Goal: Task Accomplishment & Management: Manage account settings

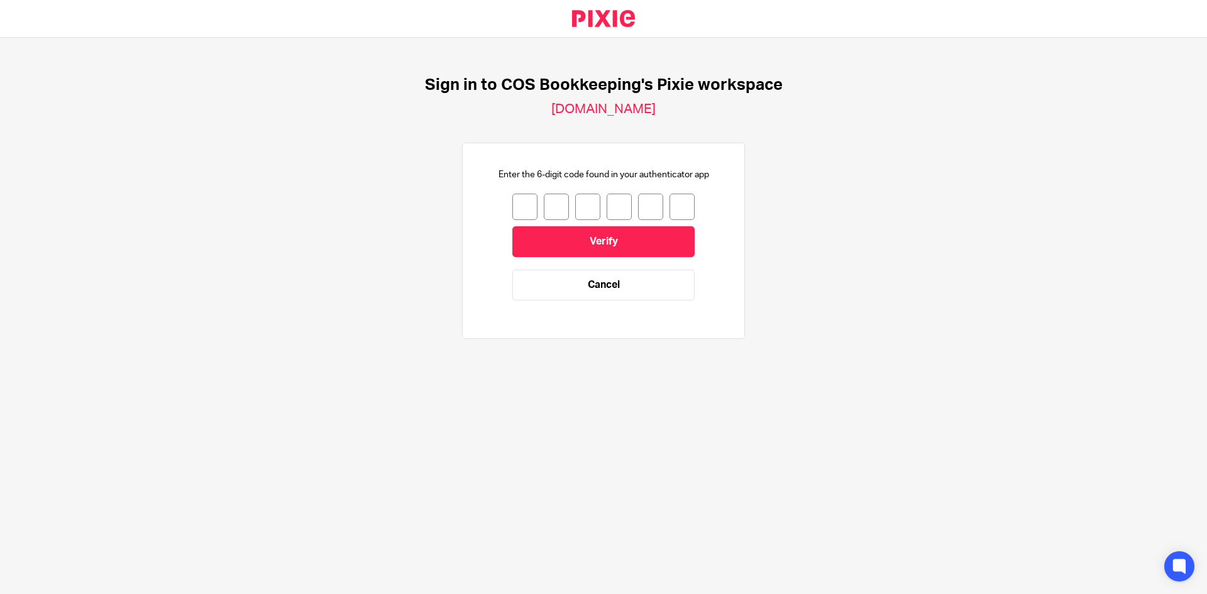
click at [521, 215] on input "number" at bounding box center [524, 207] width 25 height 26
type input "3"
type input "6"
type input "9"
type input "6"
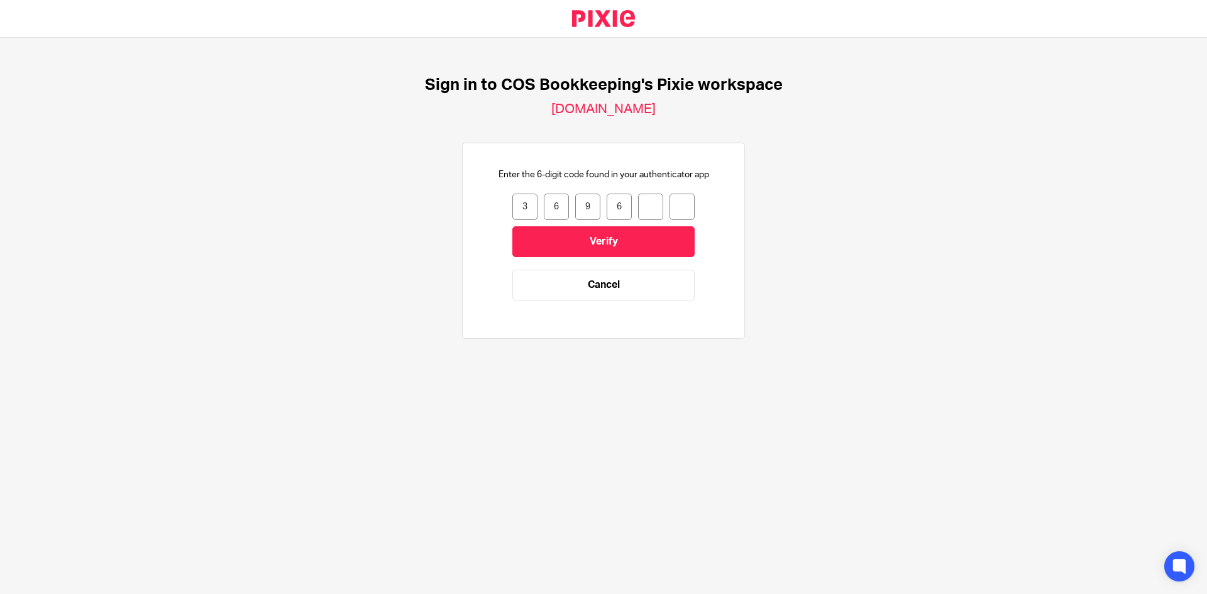
type input "8"
type input "5"
click at [634, 243] on input "Verify" at bounding box center [603, 241] width 182 height 31
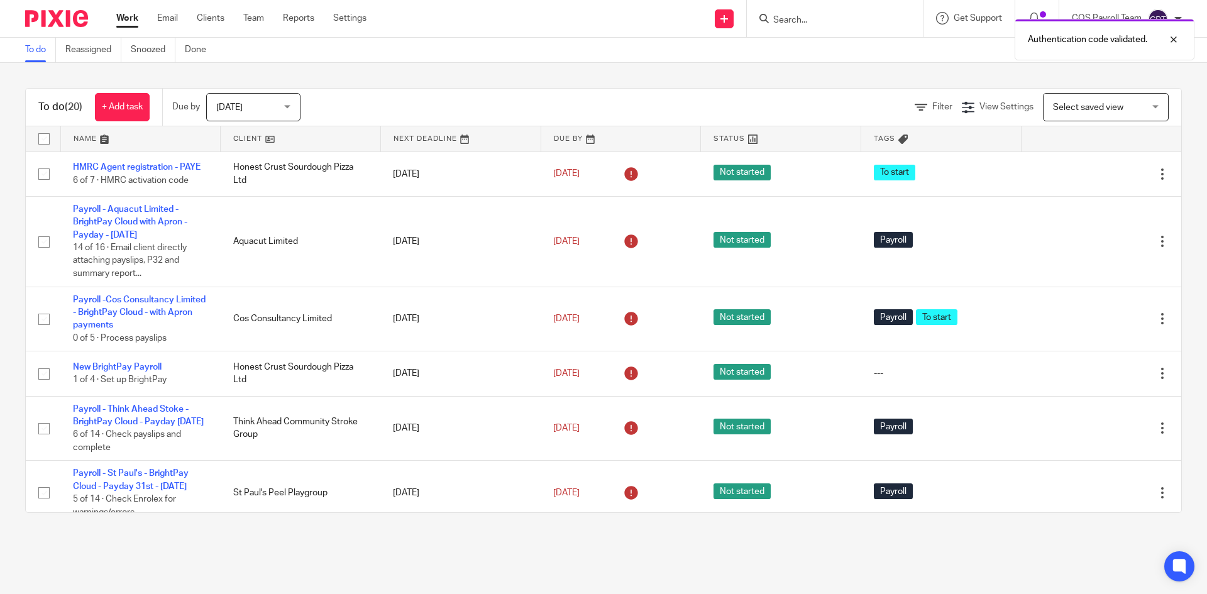
click at [283, 104] on span "[DATE]" at bounding box center [249, 107] width 67 height 26
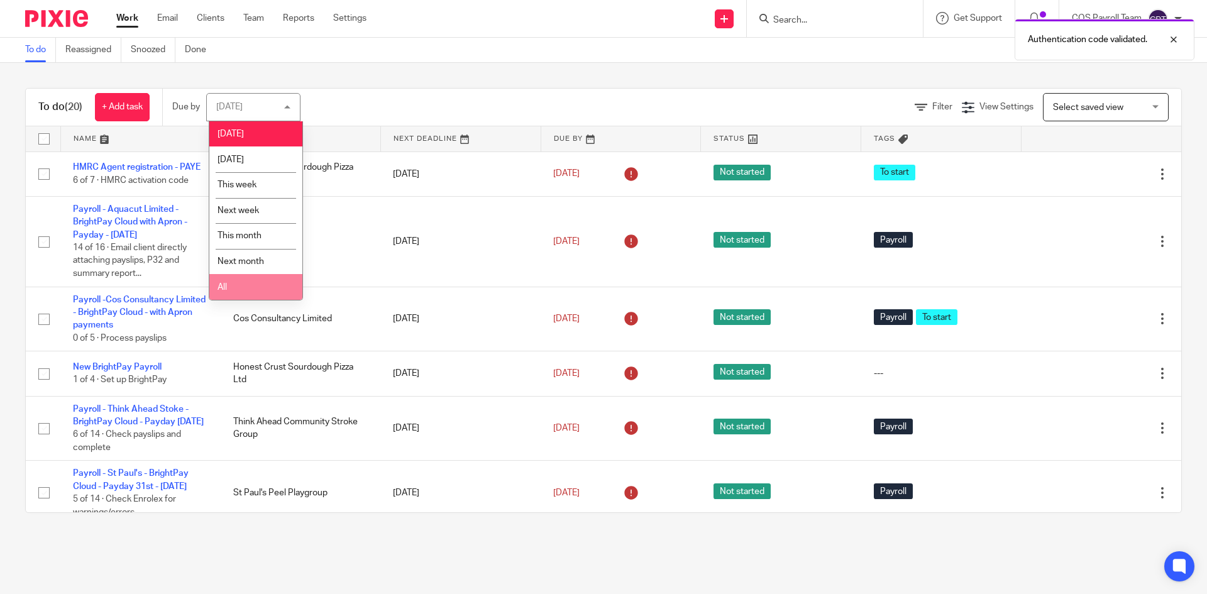
click at [230, 294] on li "All" at bounding box center [255, 287] width 93 height 26
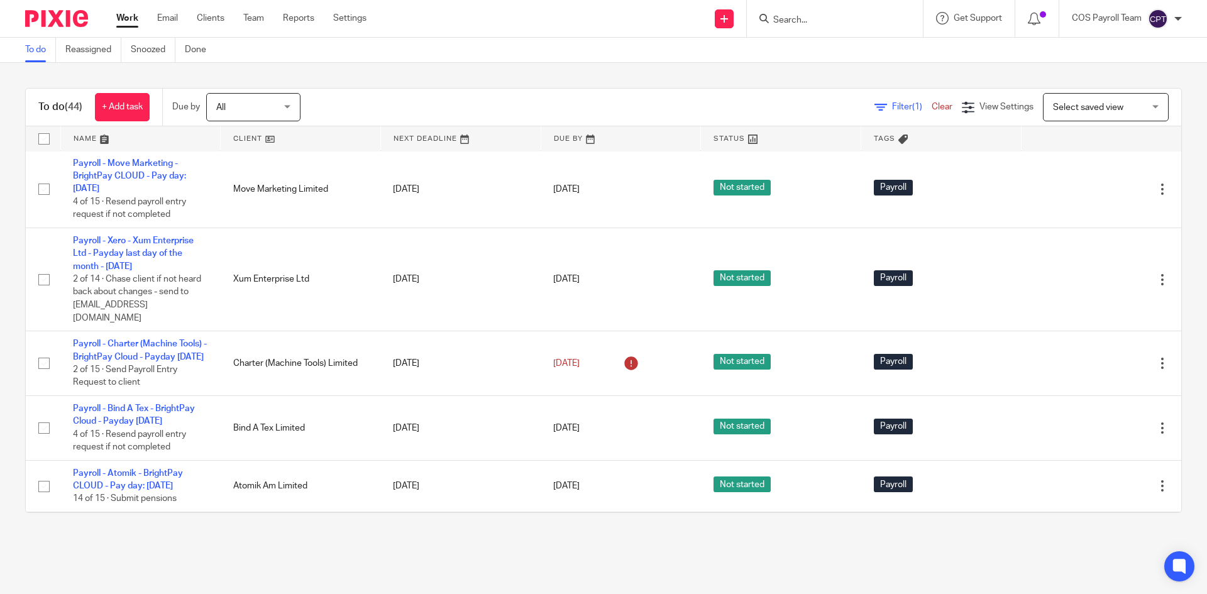
scroll to position [1320, 0]
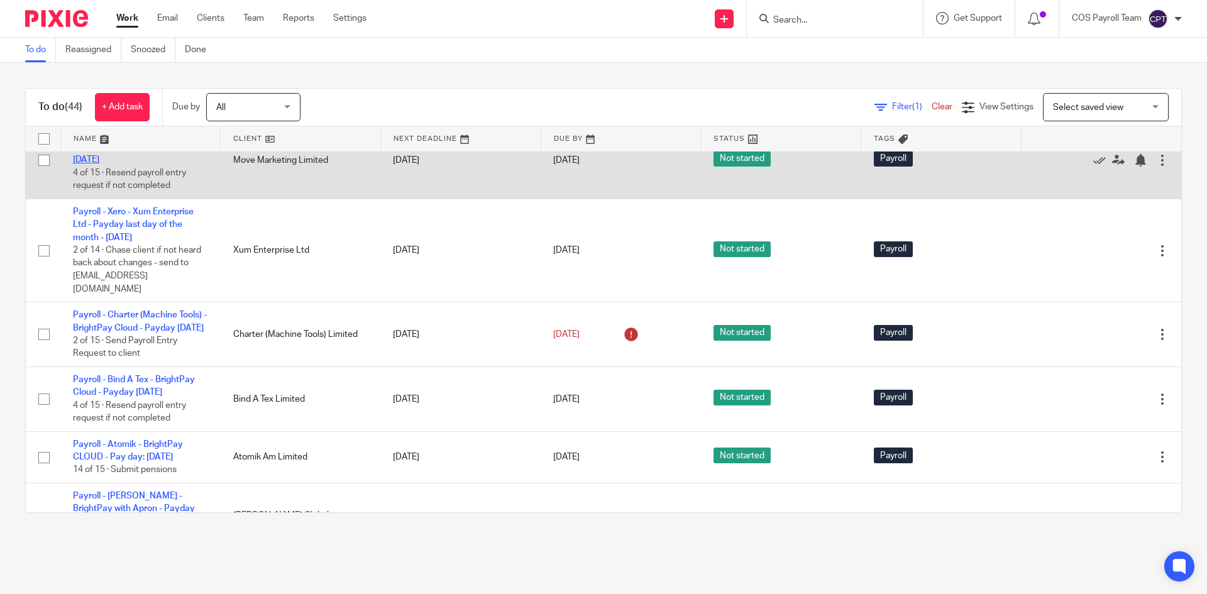
click at [140, 165] on link "Payroll - Move Marketing - BrightPay CLOUD - Pay day: [DATE]" at bounding box center [129, 147] width 113 height 35
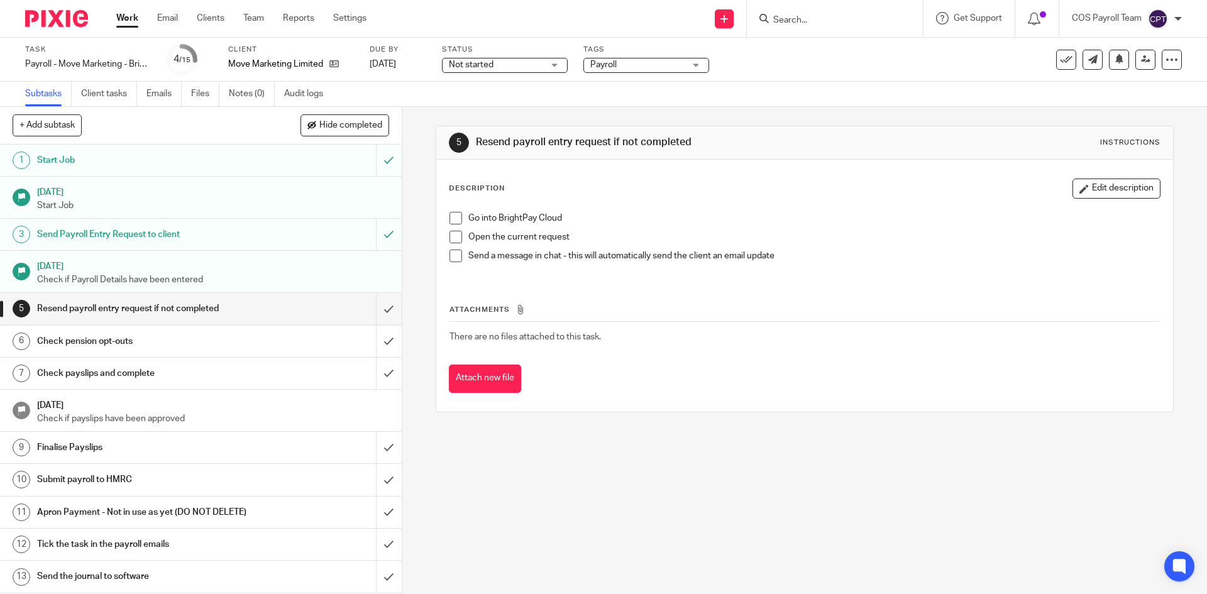
click at [223, 237] on h1 "Send Payroll Entry Request to client" at bounding box center [146, 234] width 218 height 19
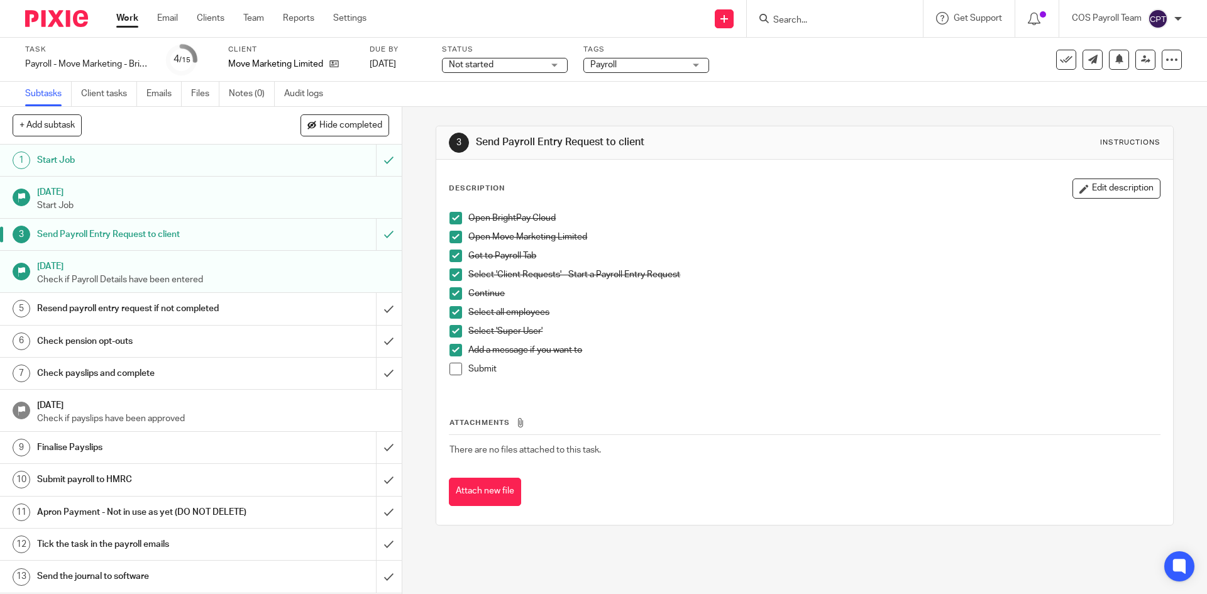
click at [114, 19] on div "Work Email Clients Team Reports Settings Work Email Clients Team Reports Settin…" at bounding box center [245, 18] width 282 height 37
click at [453, 369] on span at bounding box center [456, 369] width 13 height 13
click at [128, 25] on link "Work" at bounding box center [127, 18] width 22 height 13
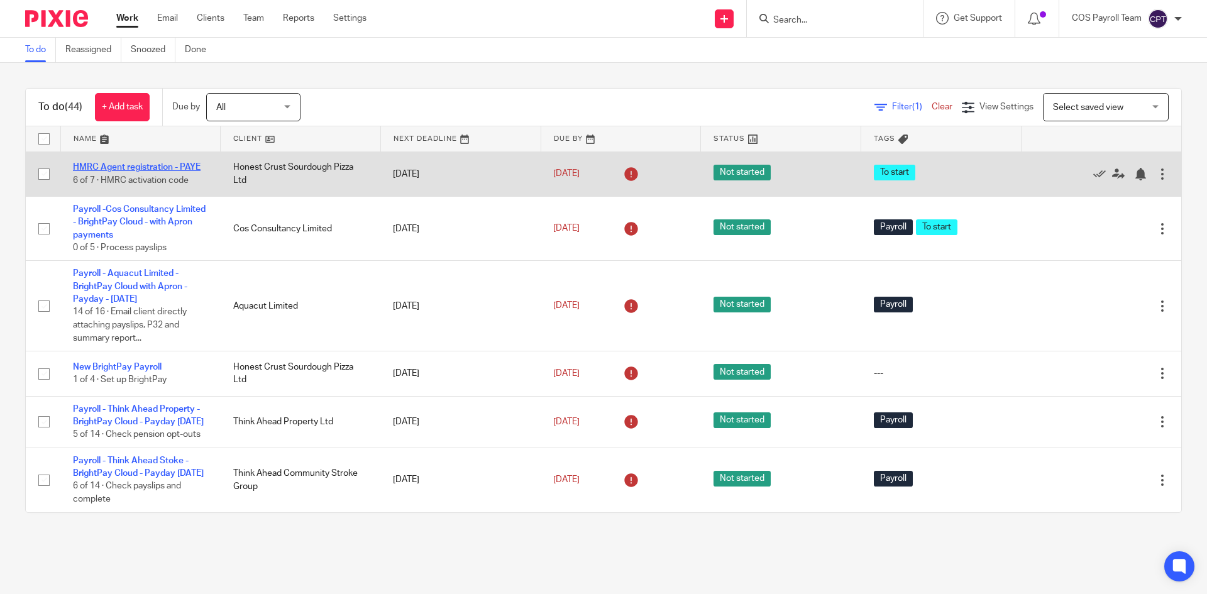
click at [146, 166] on link "HMRC Agent registration - PAYE" at bounding box center [137, 167] width 128 height 9
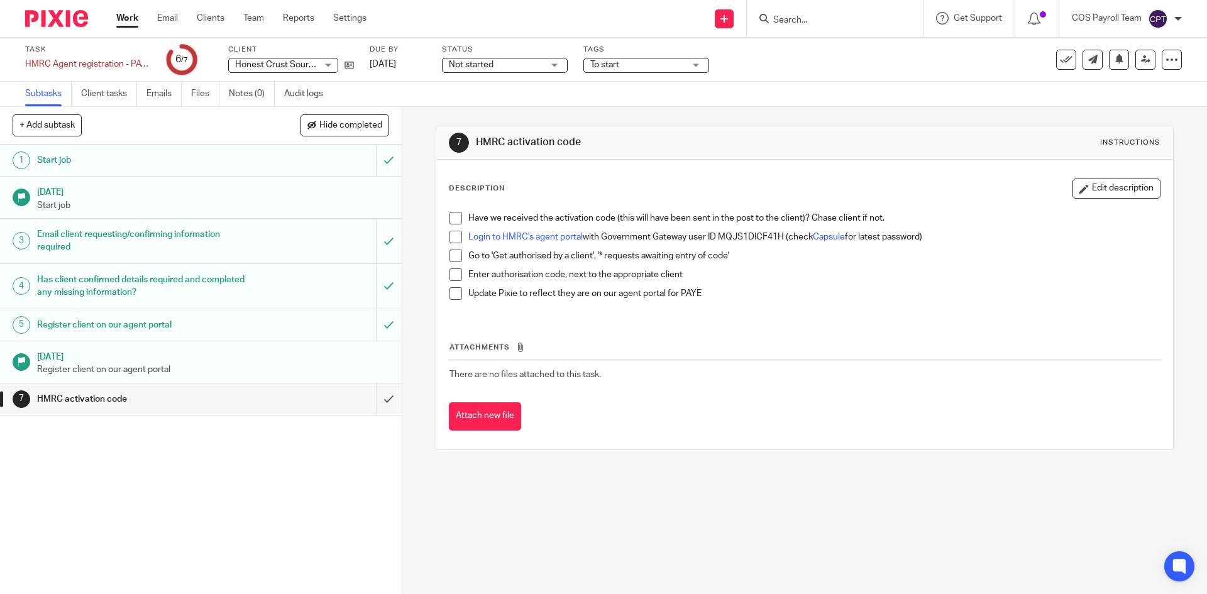
click at [453, 218] on span at bounding box center [456, 218] width 13 height 13
click at [452, 240] on span at bounding box center [456, 237] width 13 height 13
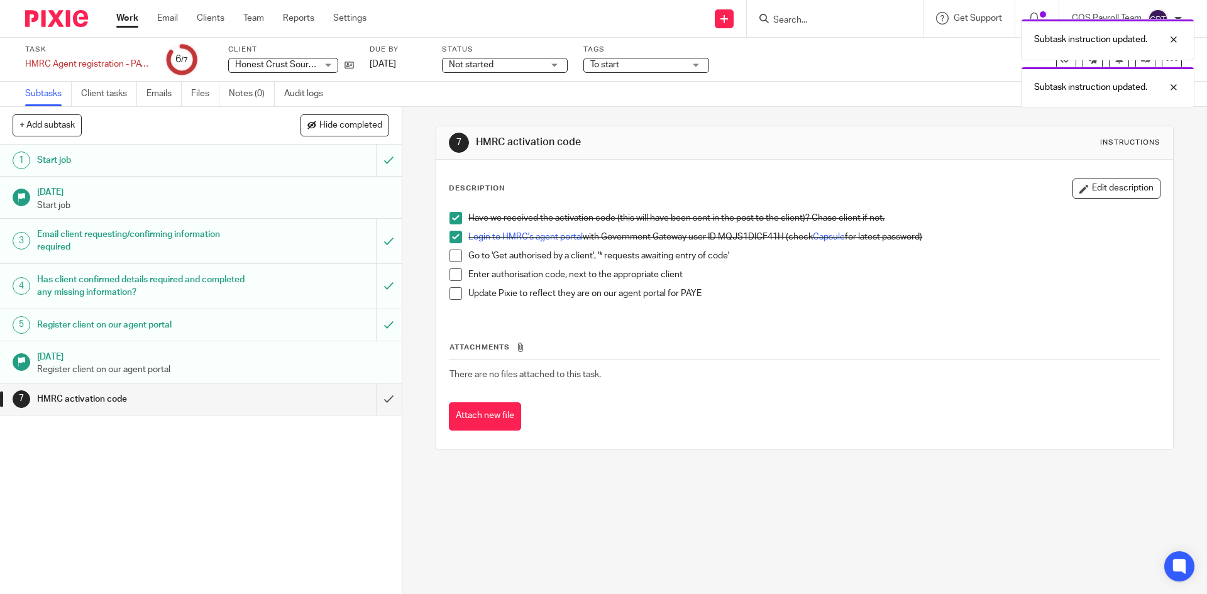
click at [451, 258] on span at bounding box center [456, 256] width 13 height 13
click at [453, 278] on span at bounding box center [456, 274] width 13 height 13
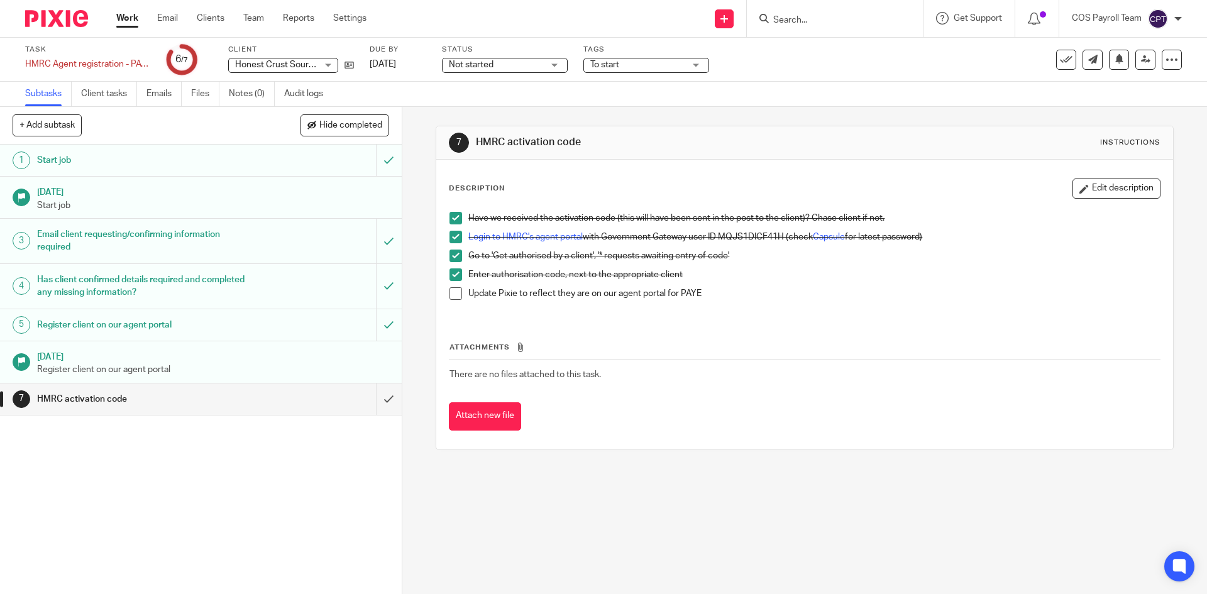
click at [792, 19] on input "Search" at bounding box center [828, 20] width 113 height 11
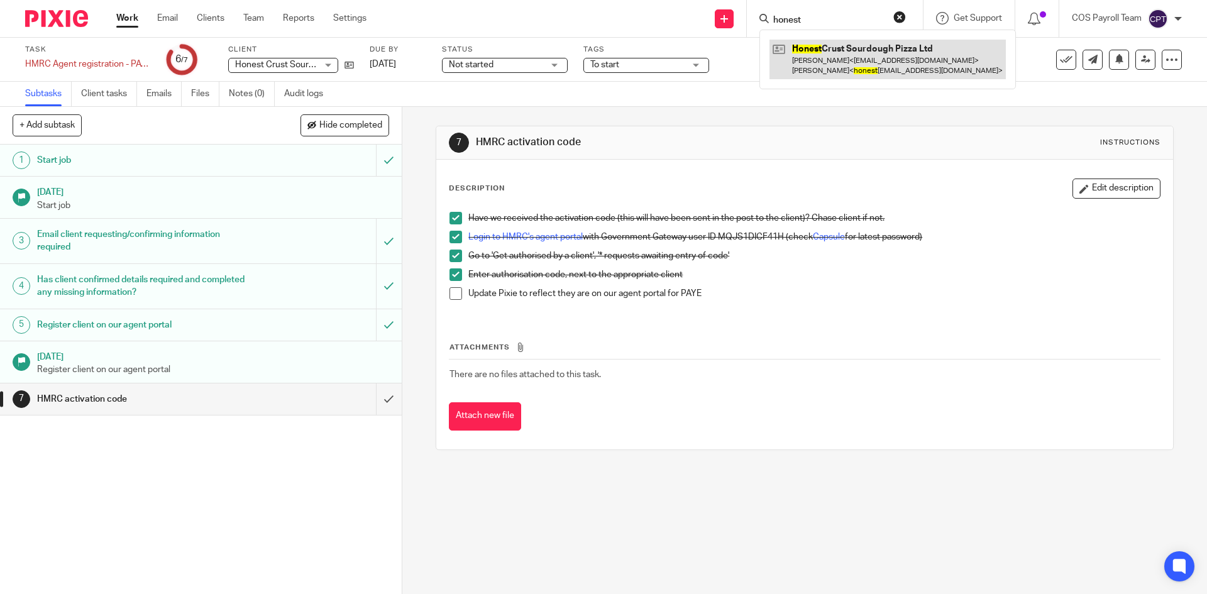
type input "honest"
click at [829, 60] on link at bounding box center [888, 59] width 236 height 39
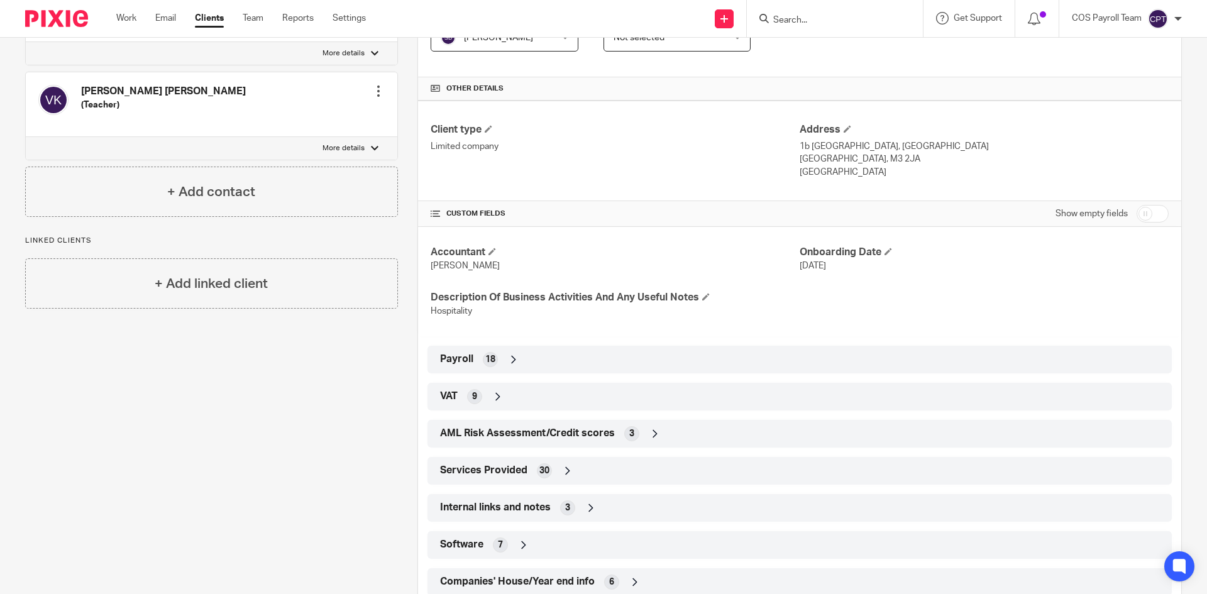
scroll to position [352, 0]
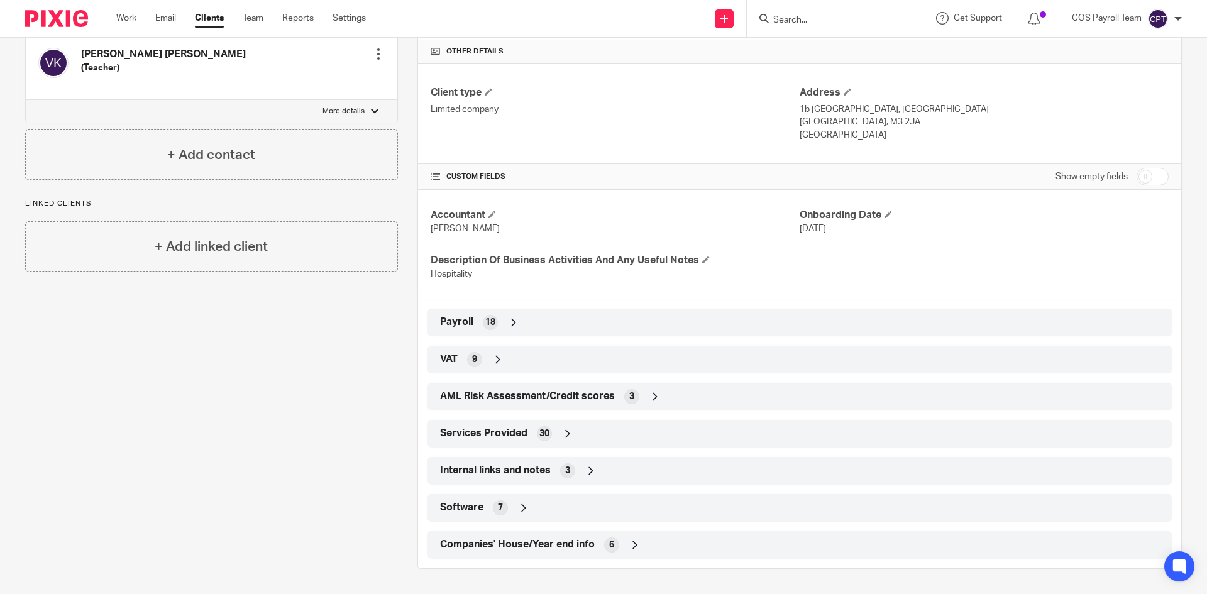
click at [466, 324] on span "Payroll" at bounding box center [456, 322] width 33 height 13
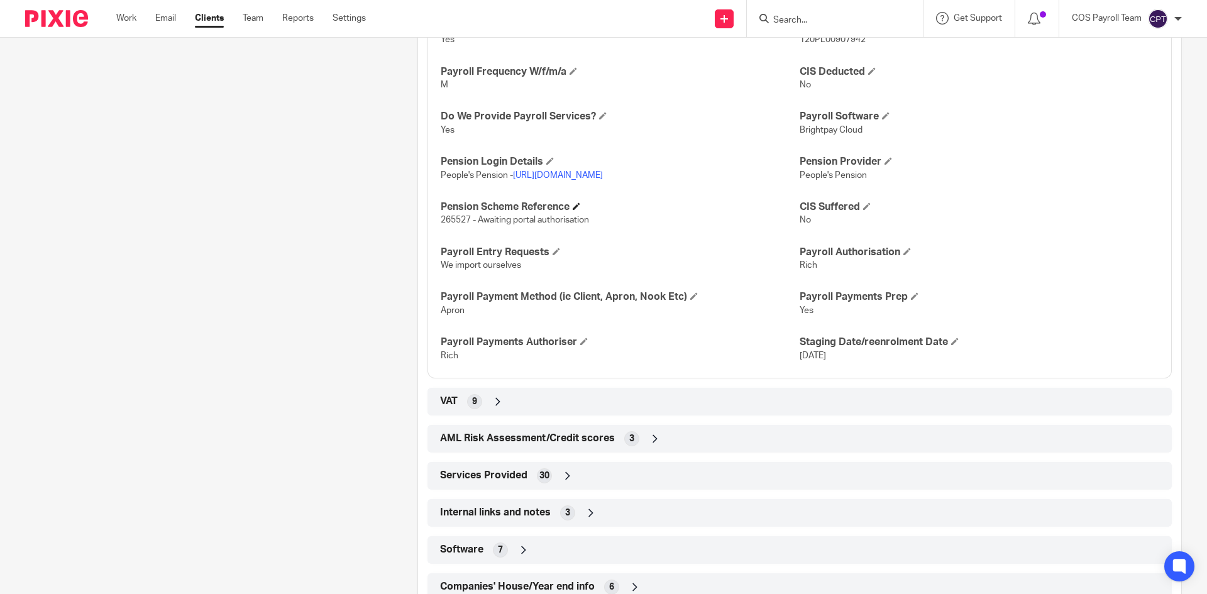
scroll to position [771, 0]
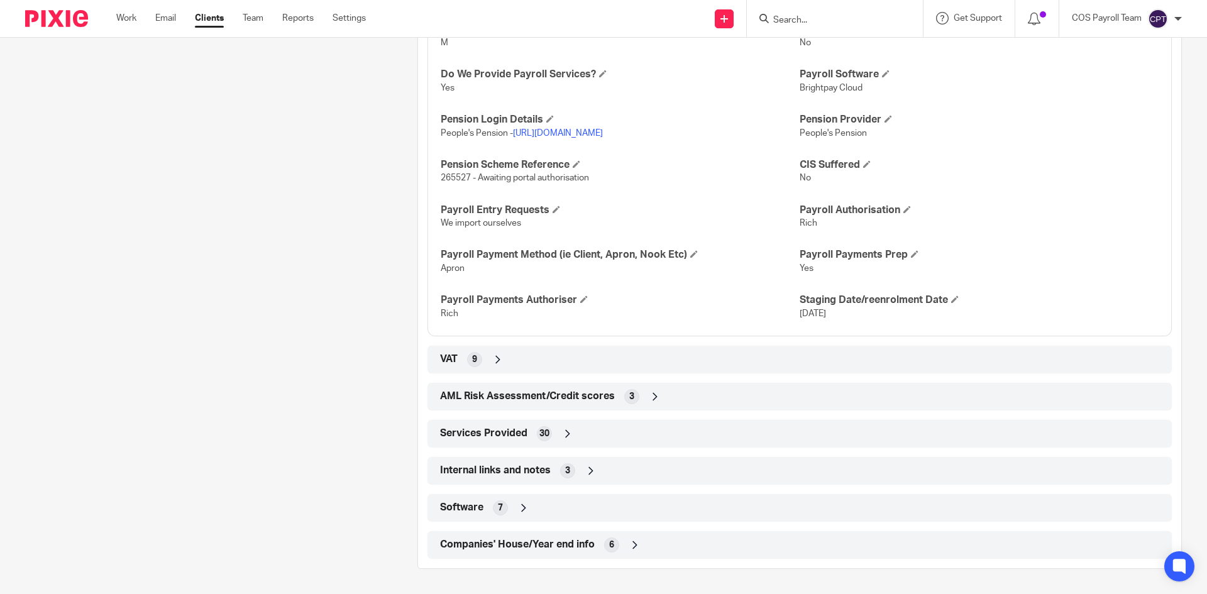
click at [456, 360] on div "VAT 9" at bounding box center [800, 359] width 726 height 21
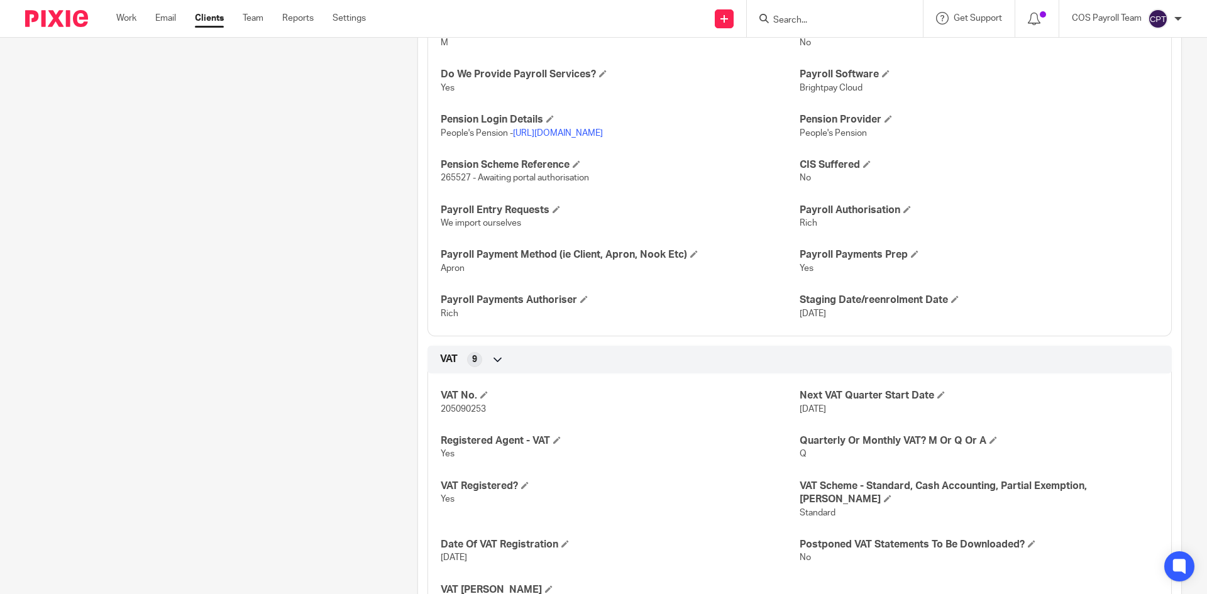
click at [494, 358] on icon at bounding box center [498, 359] width 13 height 13
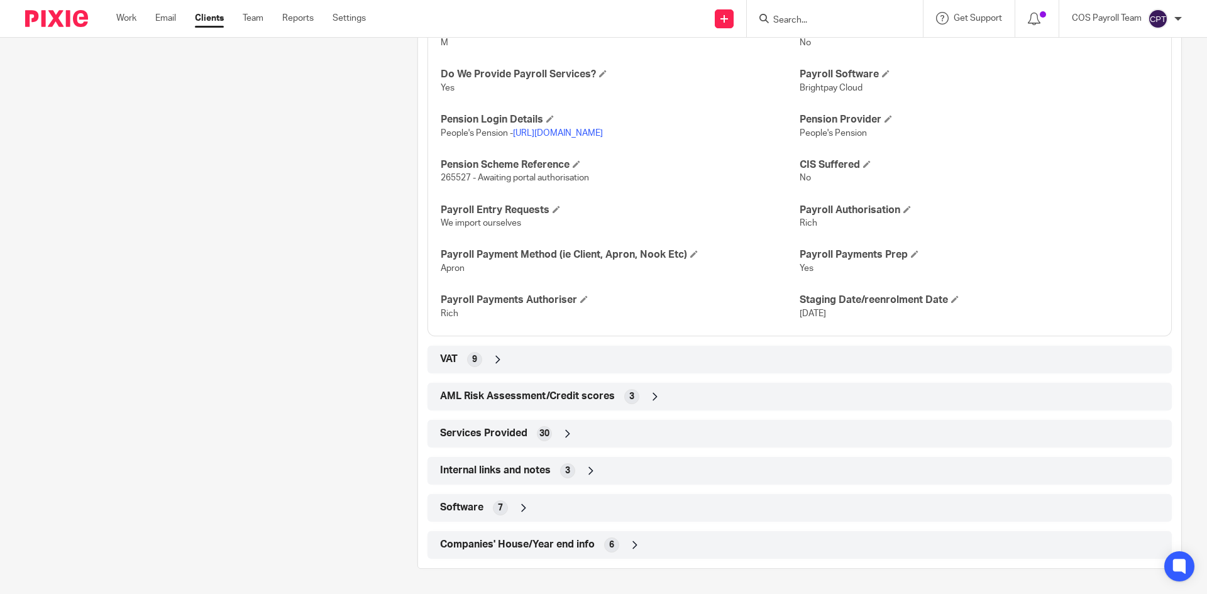
click at [625, 545] on div "Companies' House/Year end info 6" at bounding box center [800, 544] width 726 height 21
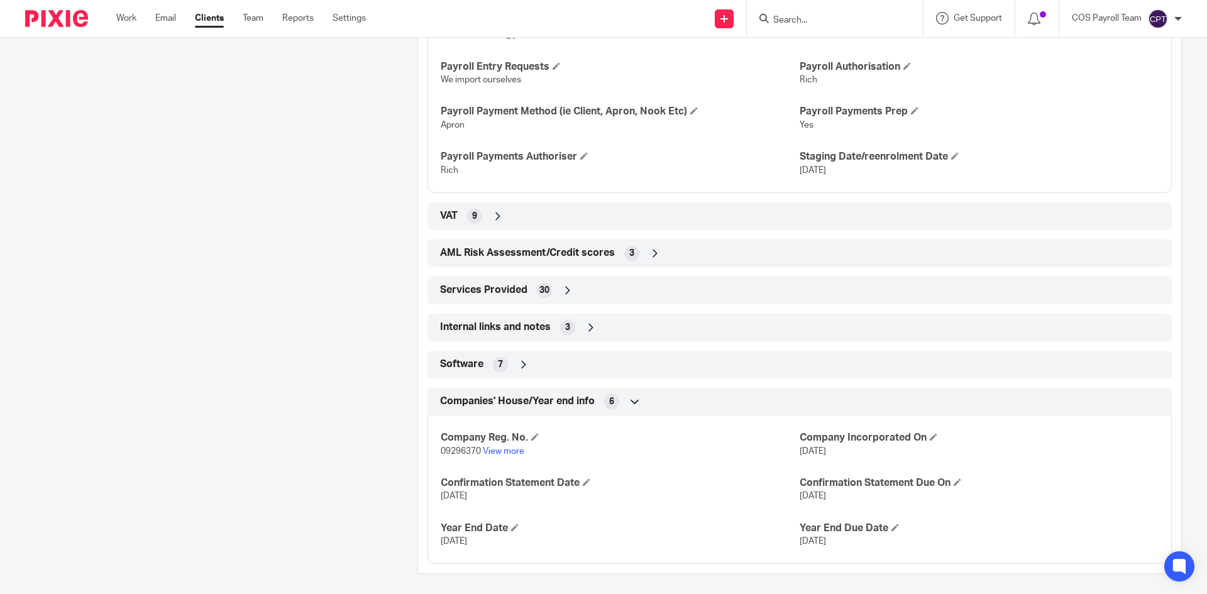
scroll to position [920, 0]
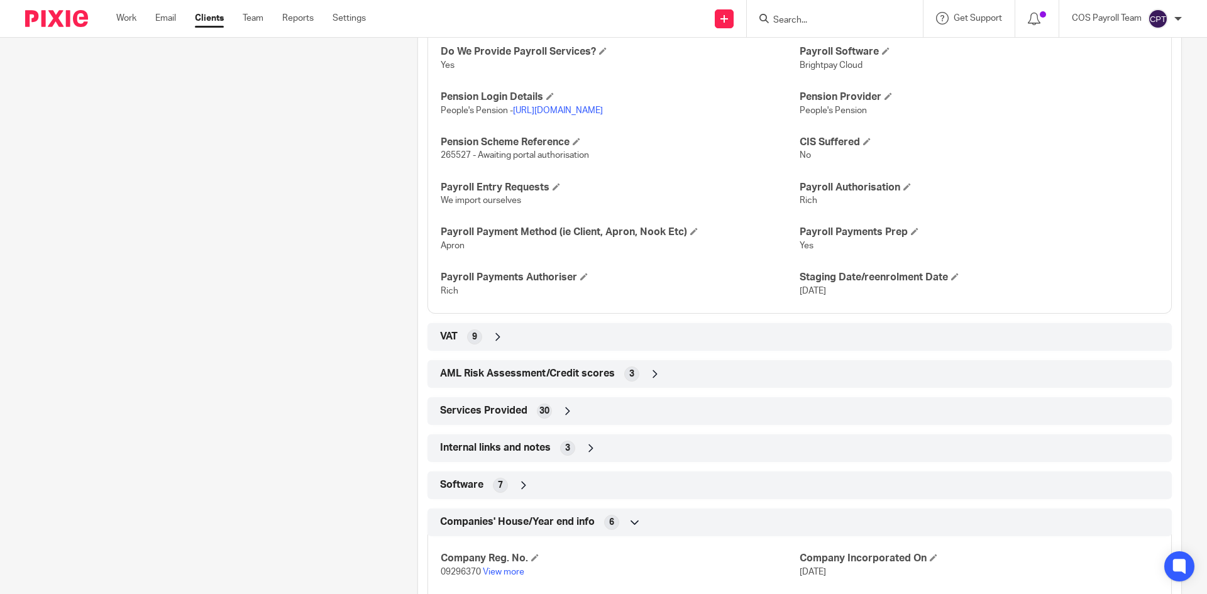
click at [629, 520] on icon at bounding box center [635, 522] width 13 height 13
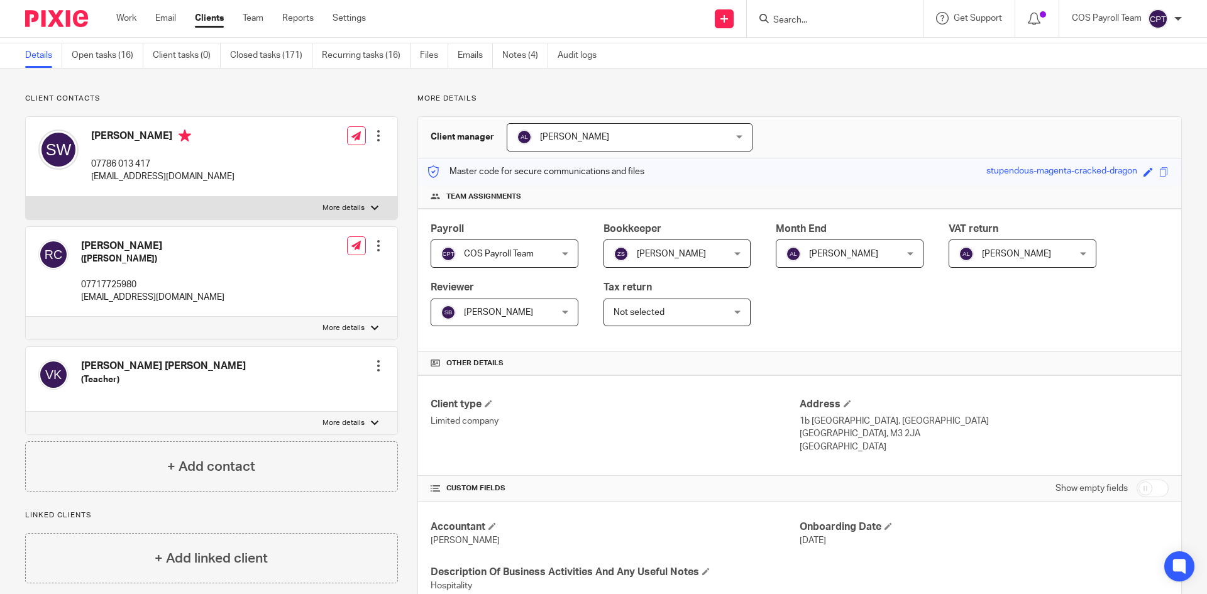
scroll to position [0, 0]
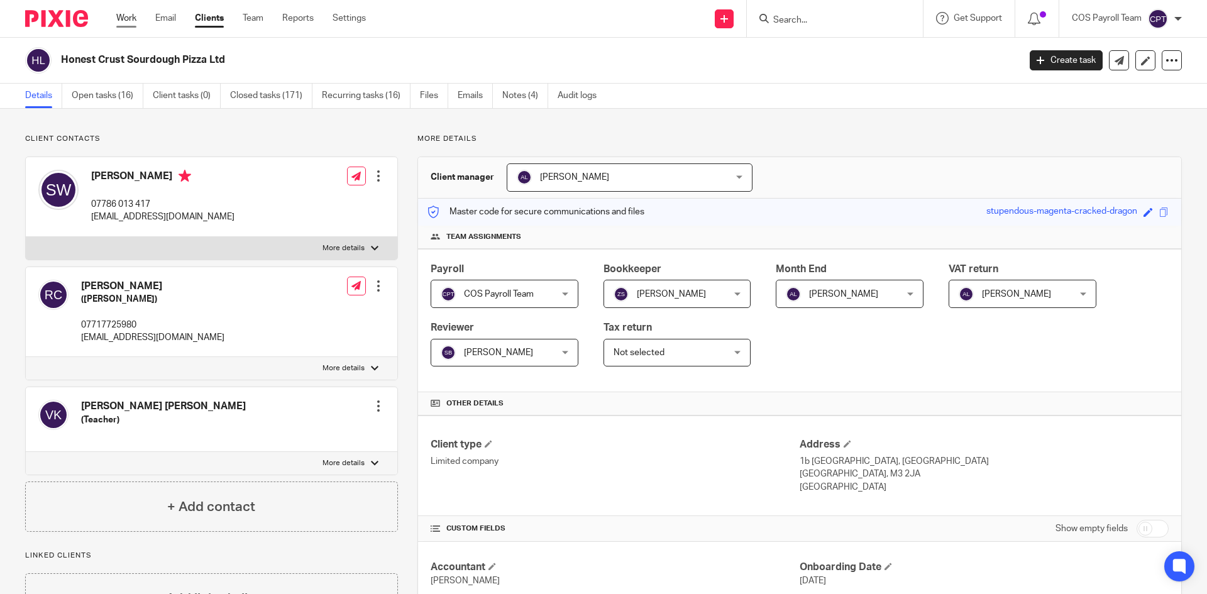
click at [126, 23] on link "Work" at bounding box center [126, 18] width 20 height 13
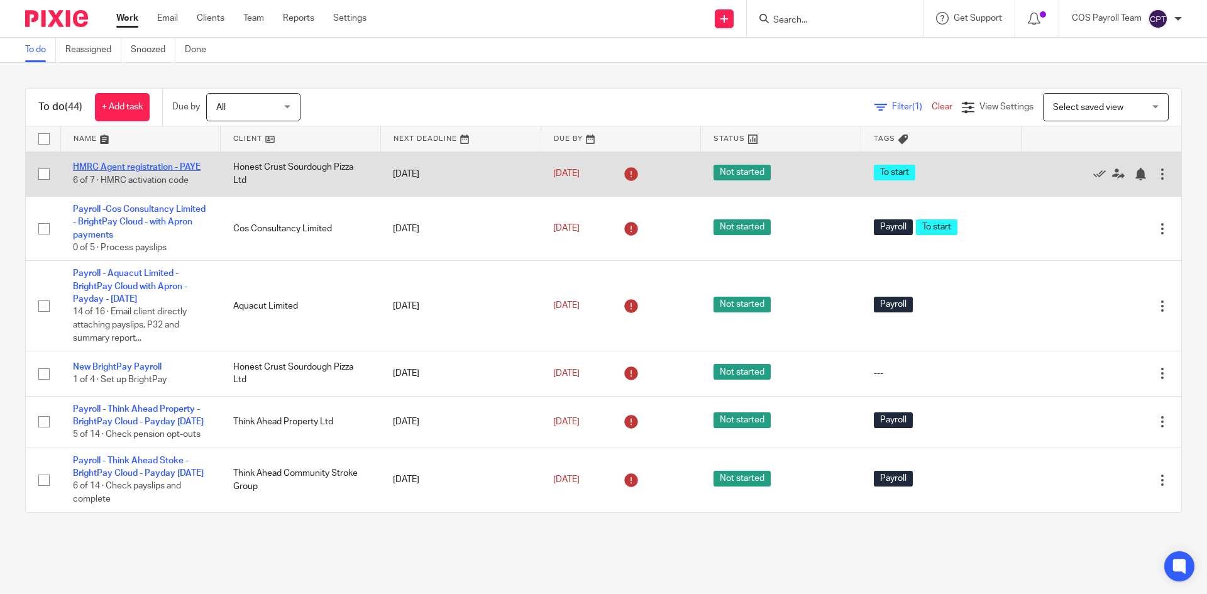
click at [151, 169] on link "HMRC Agent registration - PAYE" at bounding box center [137, 167] width 128 height 9
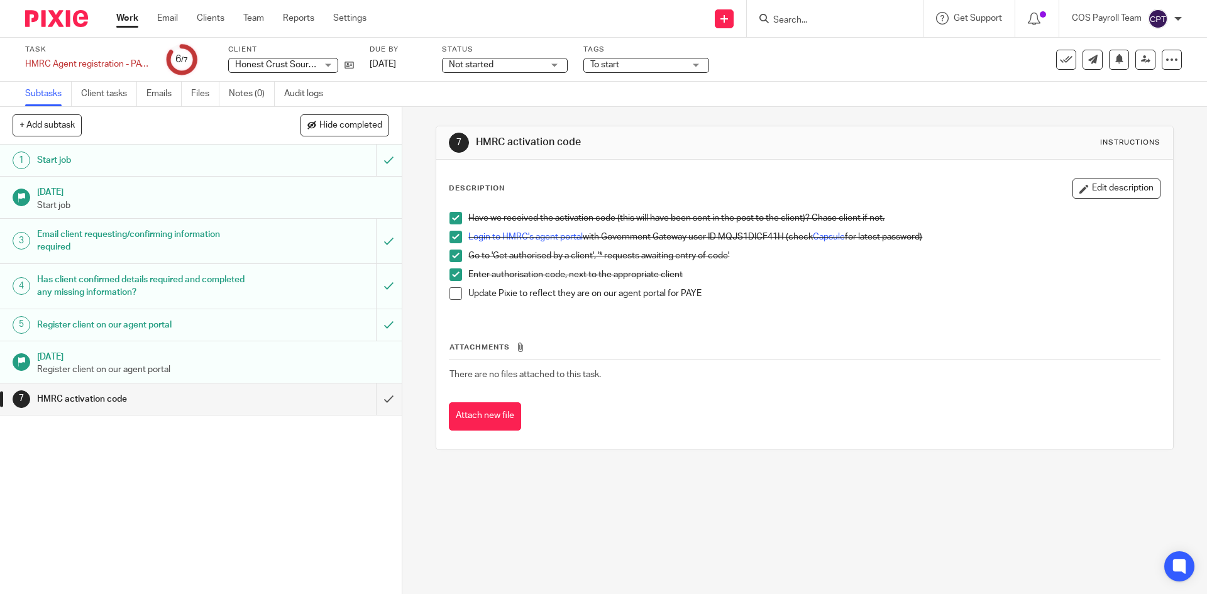
drag, startPoint x: 451, startPoint y: 295, endPoint x: 460, endPoint y: 322, distance: 27.8
click at [452, 295] on span at bounding box center [456, 293] width 13 height 13
click at [131, 21] on link "Work" at bounding box center [127, 18] width 22 height 13
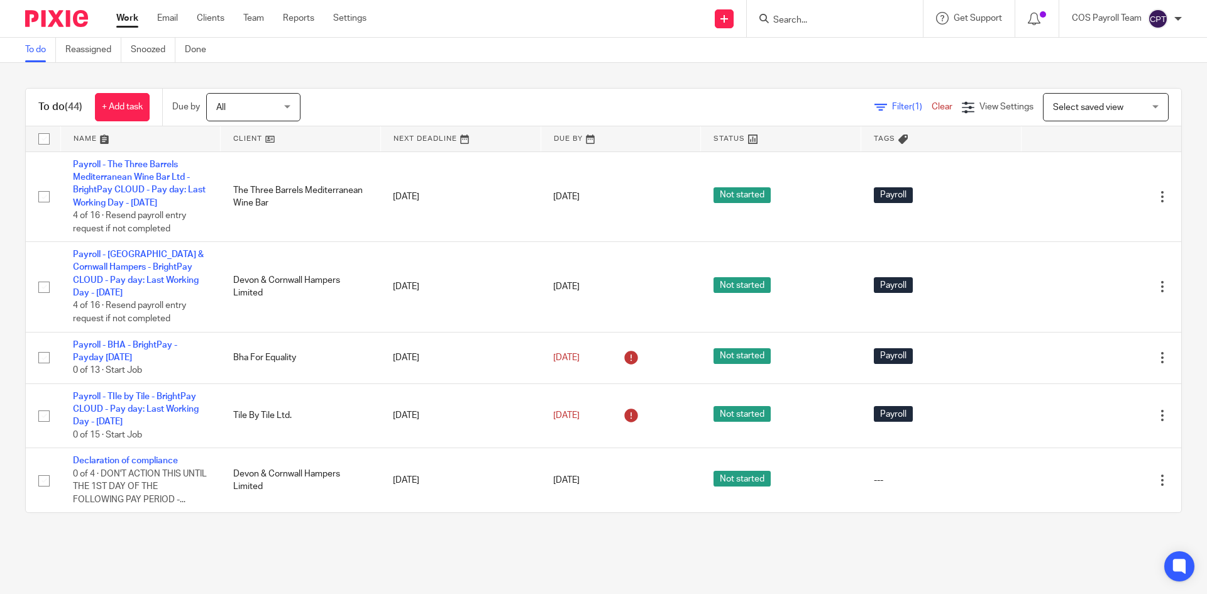
scroll to position [3055, 0]
click at [802, 18] on input "Search" at bounding box center [828, 20] width 113 height 11
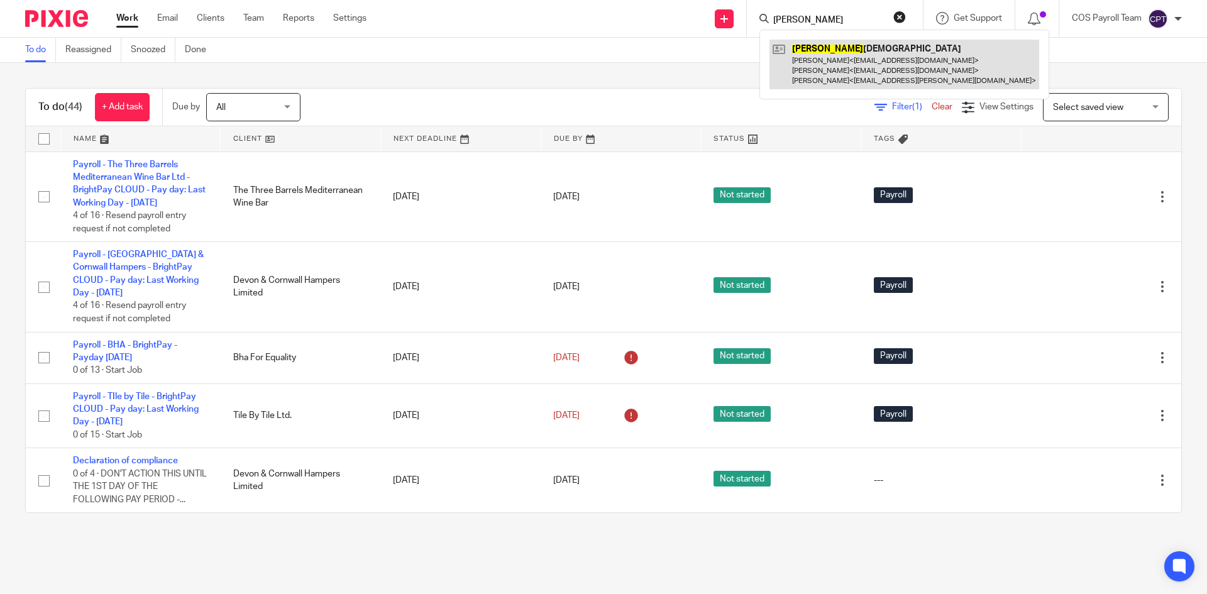
type input "bramhall"
click at [844, 58] on link at bounding box center [905, 65] width 270 height 50
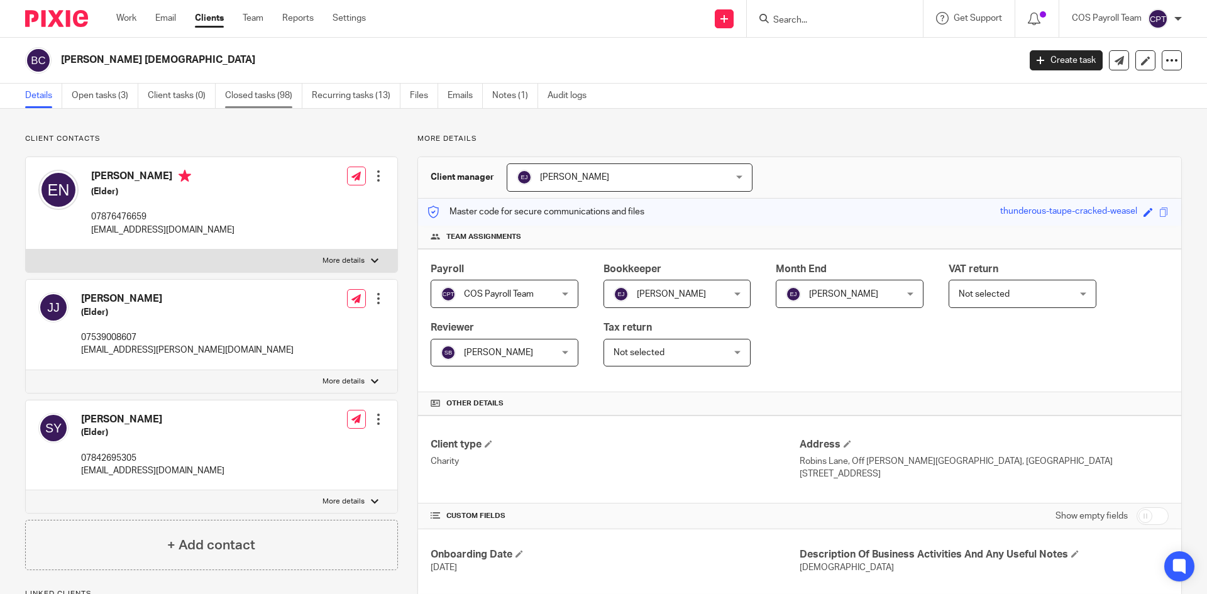
click at [246, 97] on link "Closed tasks (98)" at bounding box center [263, 96] width 77 height 25
click at [104, 97] on link "Open tasks (3)" at bounding box center [105, 96] width 67 height 25
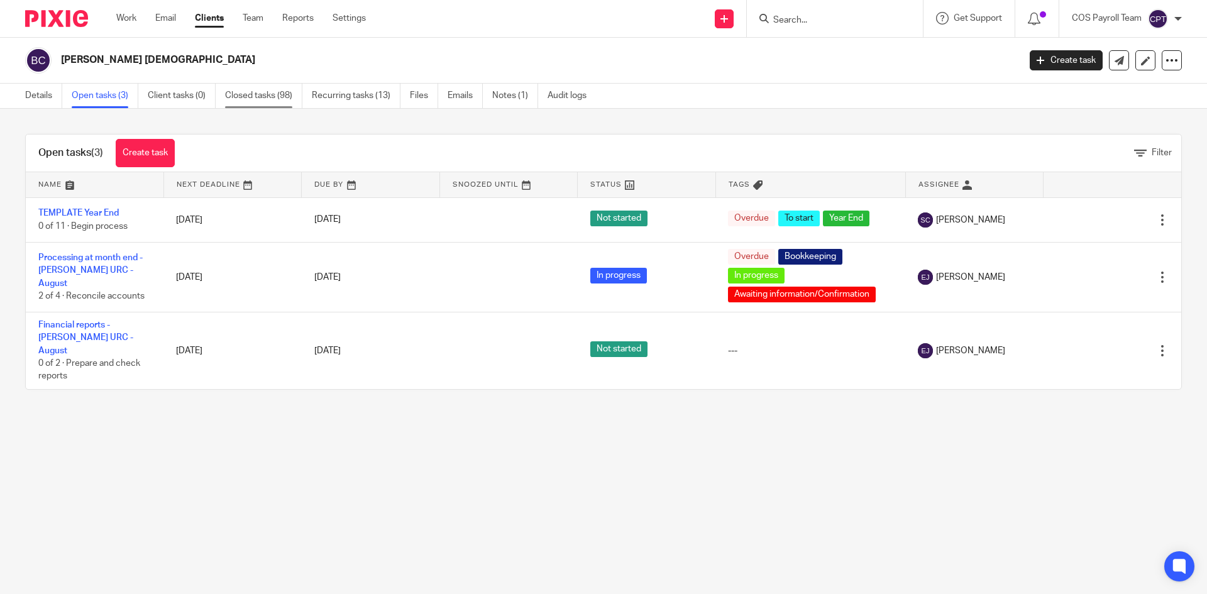
click at [262, 99] on link "Closed tasks (98)" at bounding box center [263, 96] width 77 height 25
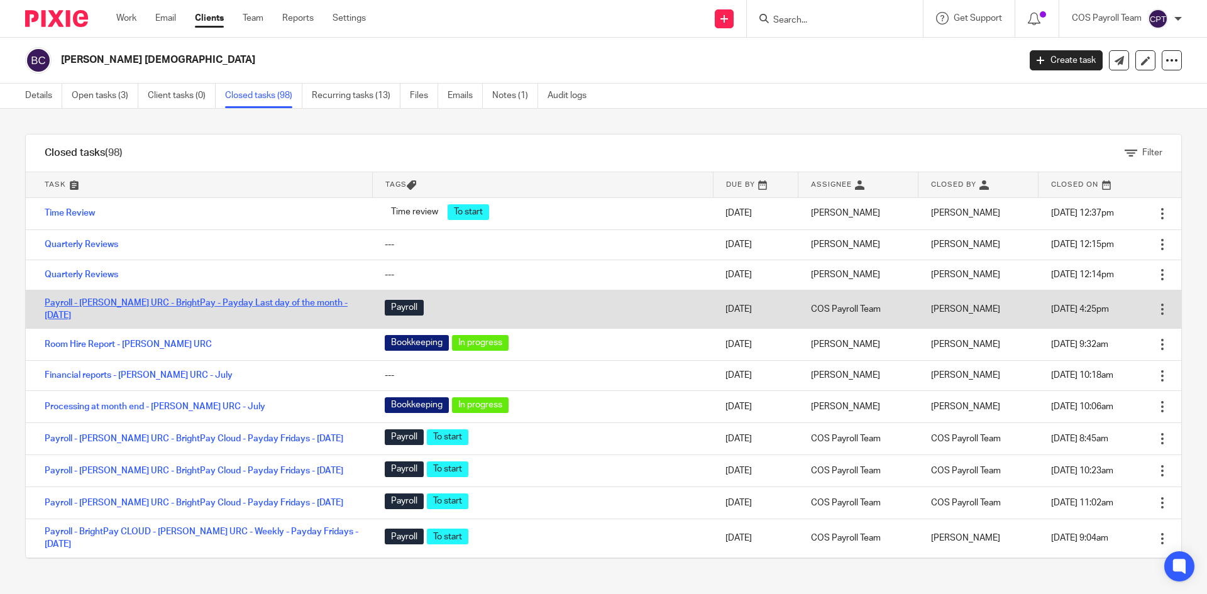
click at [180, 304] on link "Payroll - Bramhall URC - BrightPay - Payday Last day of the month - August 2025" at bounding box center [196, 309] width 303 height 21
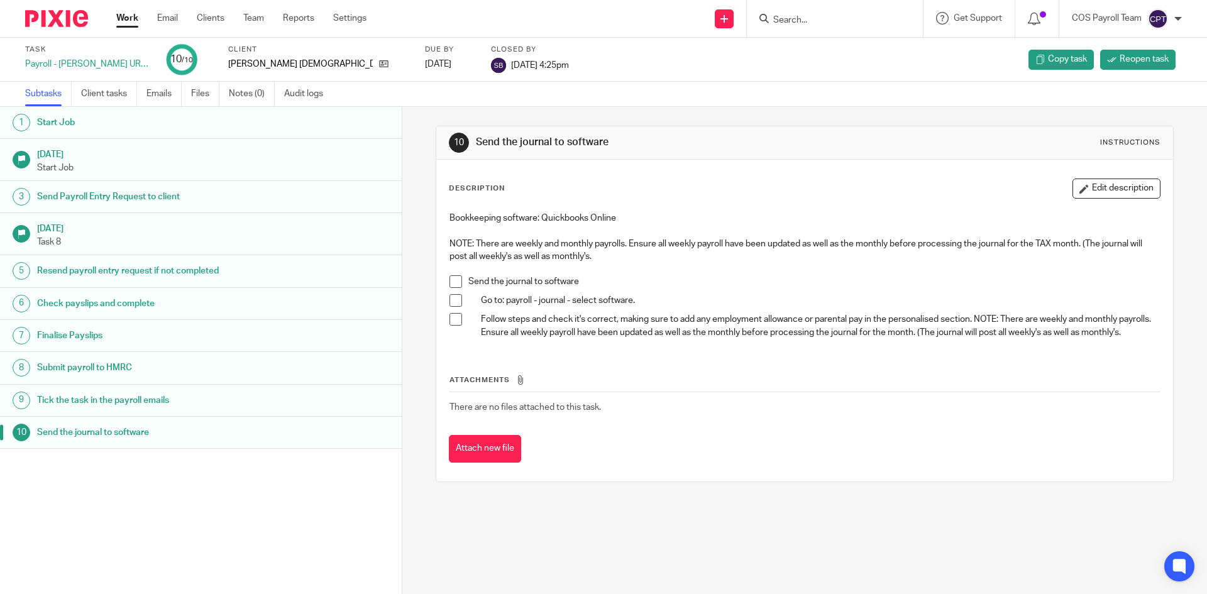
click at [231, 199] on h1 "Send Payroll Entry Request to client" at bounding box center [154, 196] width 235 height 19
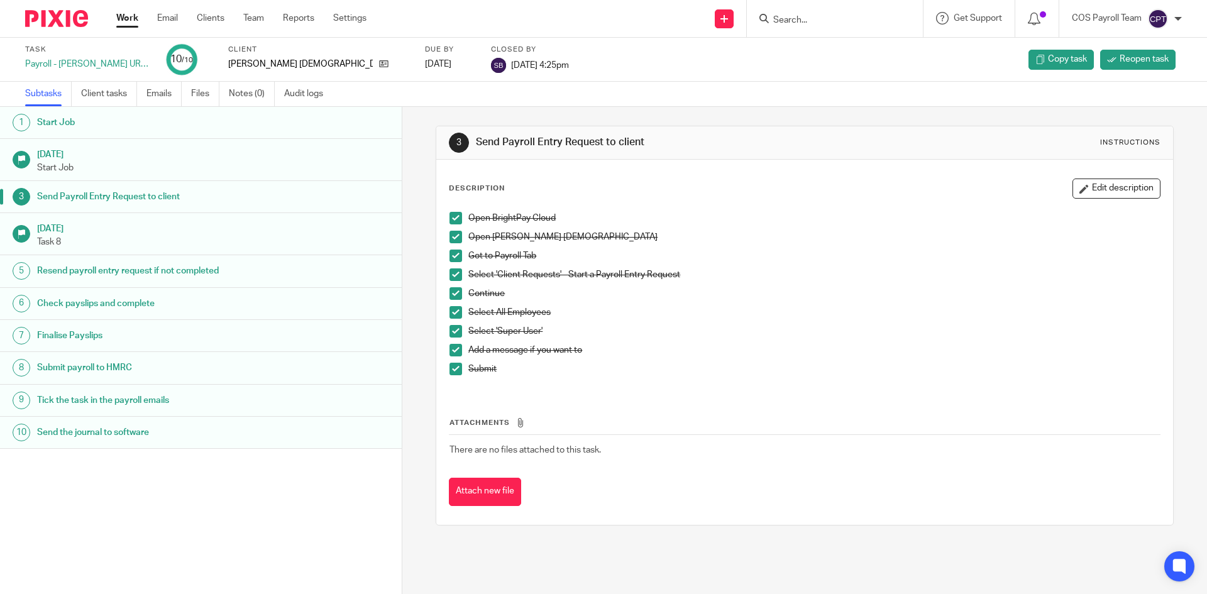
click at [131, 23] on link "Work" at bounding box center [127, 18] width 22 height 13
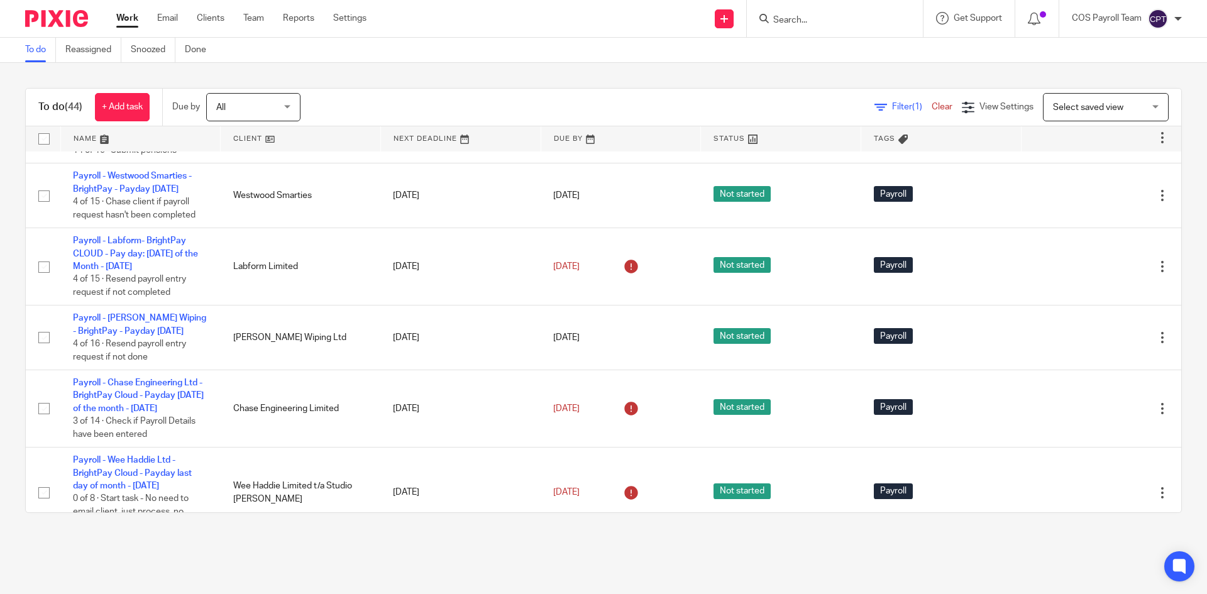
scroll to position [817, 0]
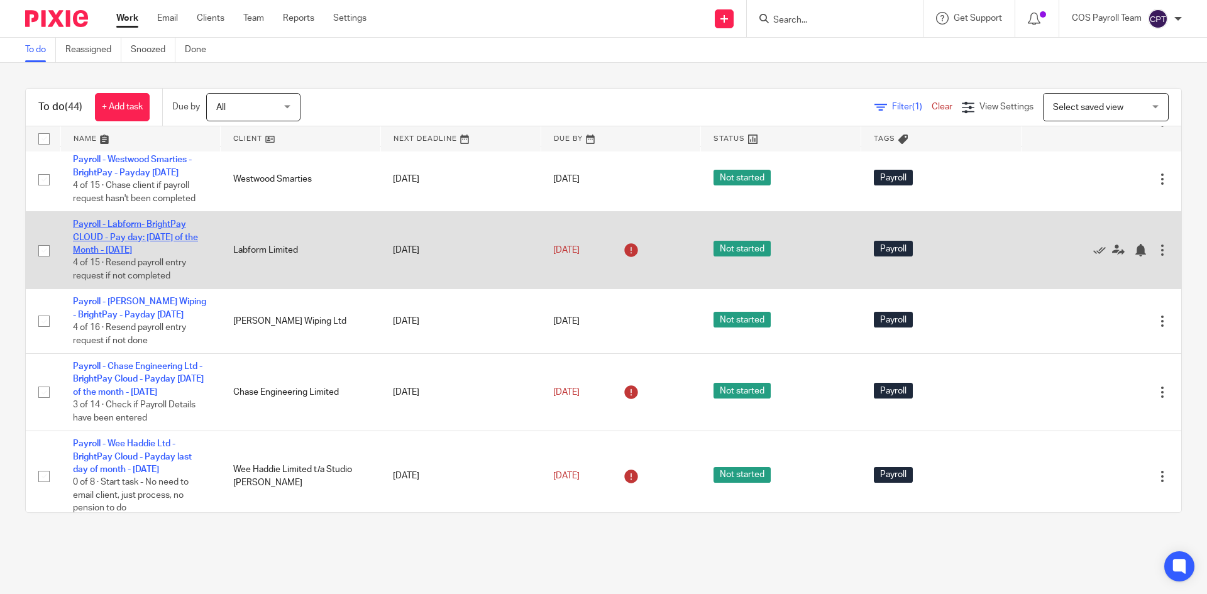
click at [124, 255] on link "Payroll - Labform- BrightPay CLOUD - Pay day: [DATE] of the Month - [DATE]" at bounding box center [135, 237] width 125 height 35
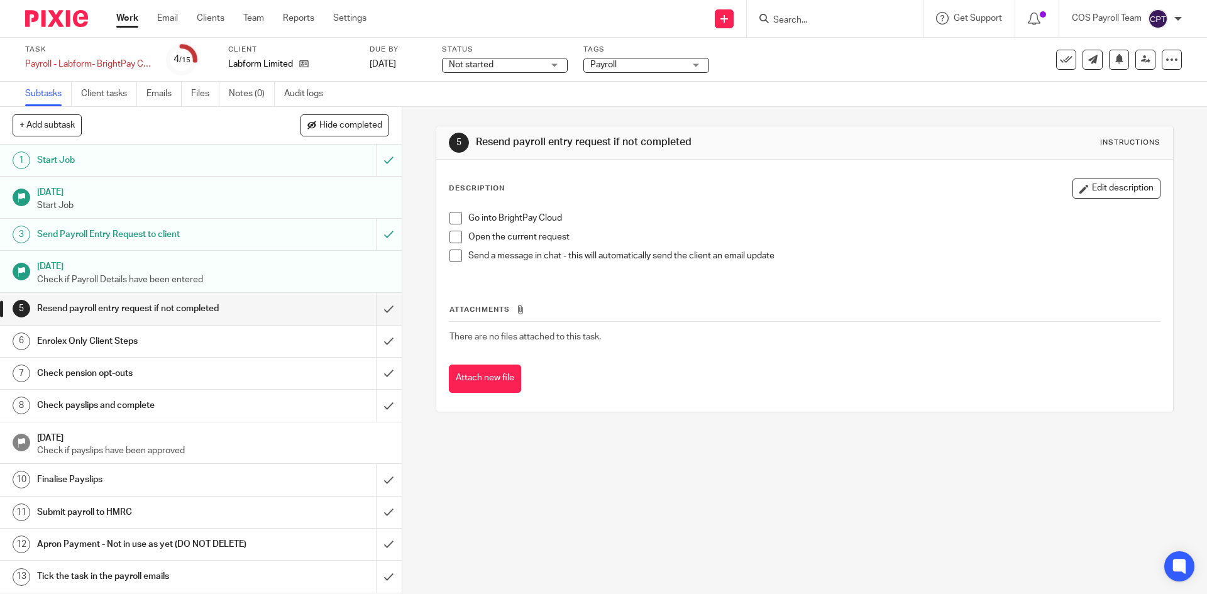
drag, startPoint x: 451, startPoint y: 218, endPoint x: 449, endPoint y: 237, distance: 19.7
click at [453, 218] on span at bounding box center [456, 218] width 13 height 13
click at [450, 239] on span at bounding box center [456, 237] width 13 height 13
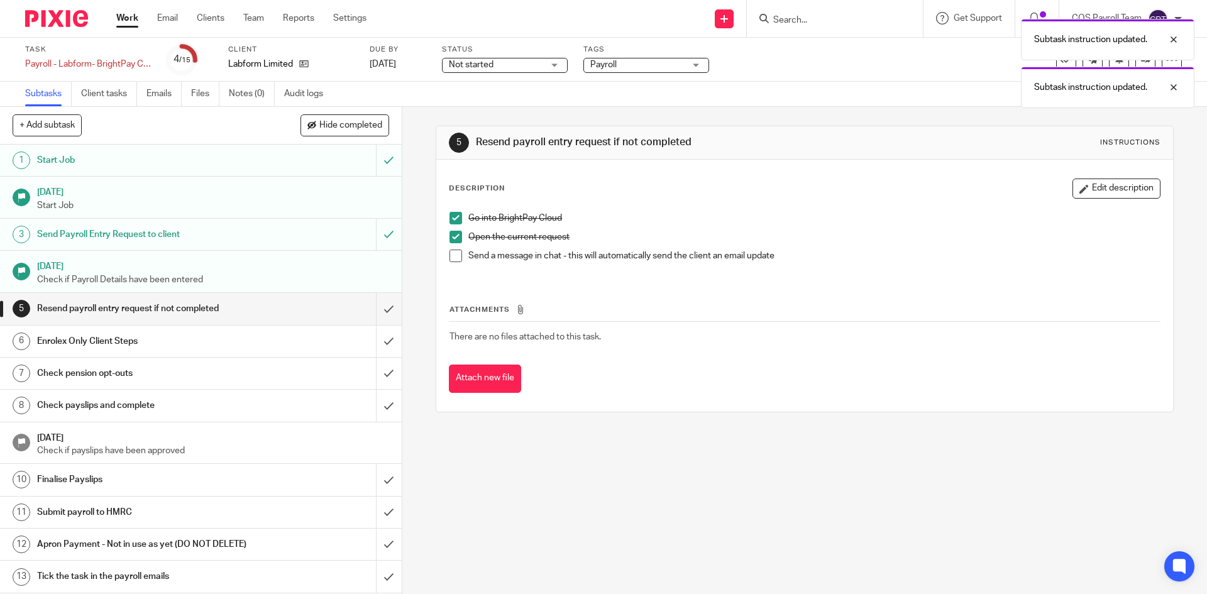
click at [451, 255] on span at bounding box center [456, 256] width 13 height 13
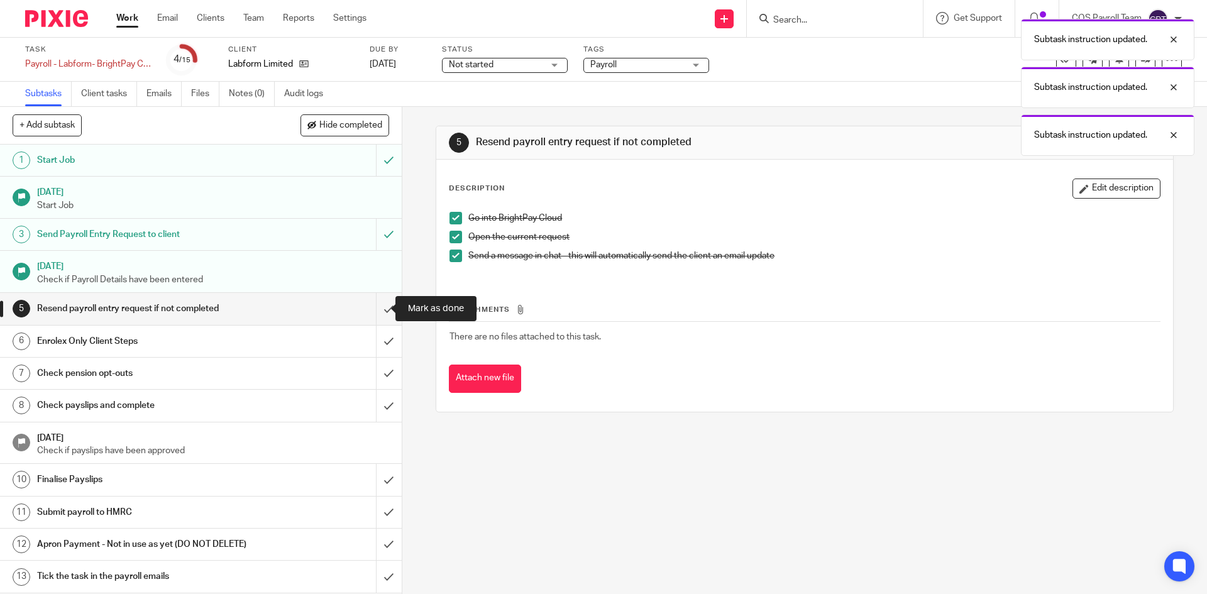
drag, startPoint x: 370, startPoint y: 311, endPoint x: 352, endPoint y: 302, distance: 20.5
click at [370, 311] on input "submit" at bounding box center [201, 308] width 402 height 31
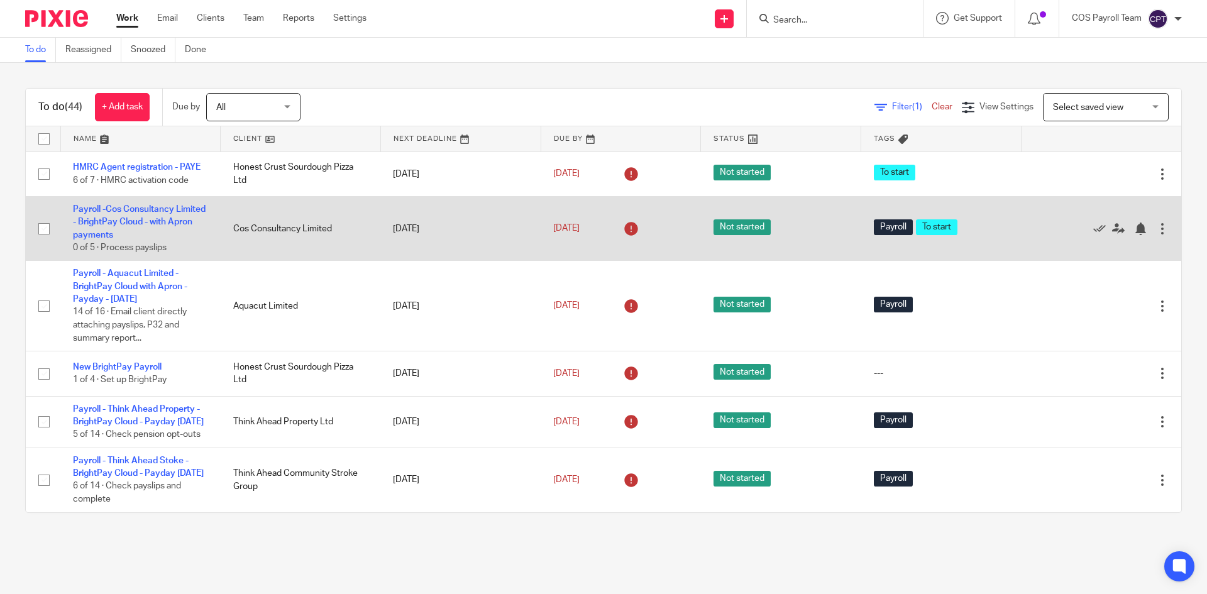
drag, startPoint x: 1074, startPoint y: 226, endPoint x: 1028, endPoint y: 225, distance: 46.5
click at [1093, 226] on icon at bounding box center [1099, 229] width 13 height 13
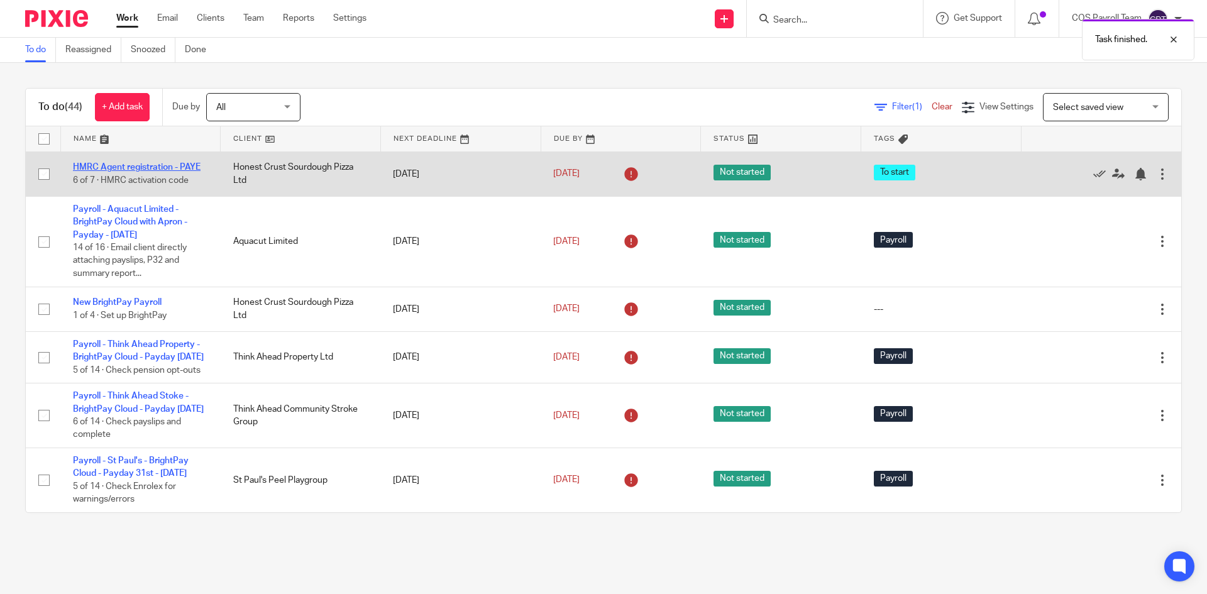
click at [171, 170] on link "HMRC Agent registration - PAYE" at bounding box center [137, 167] width 128 height 9
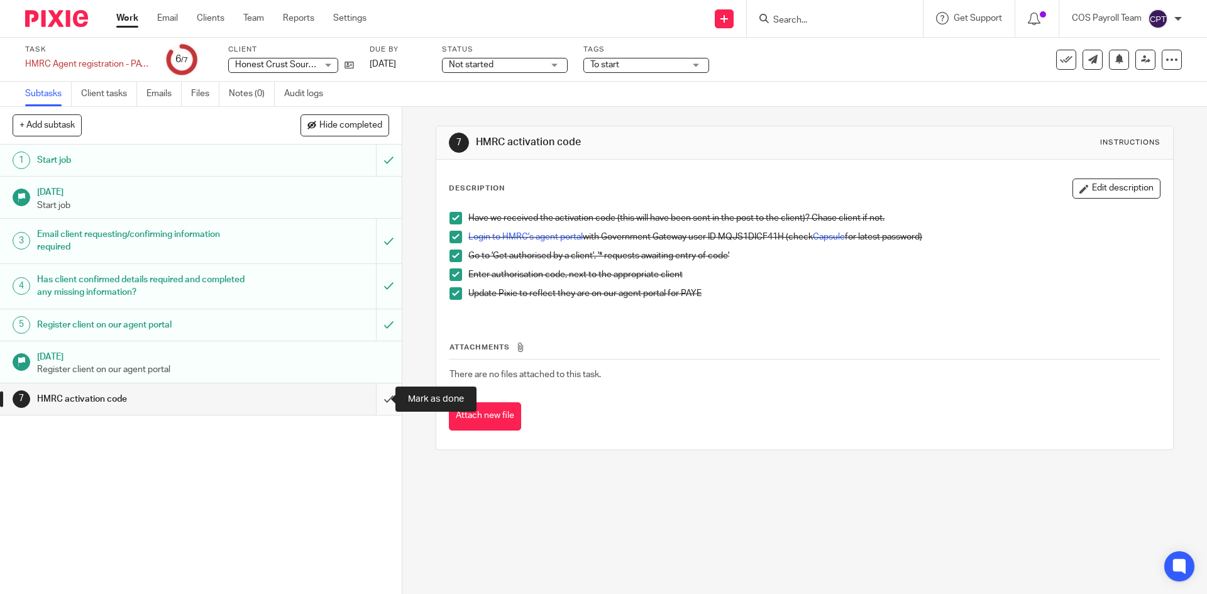
click at [377, 398] on input "submit" at bounding box center [201, 399] width 402 height 31
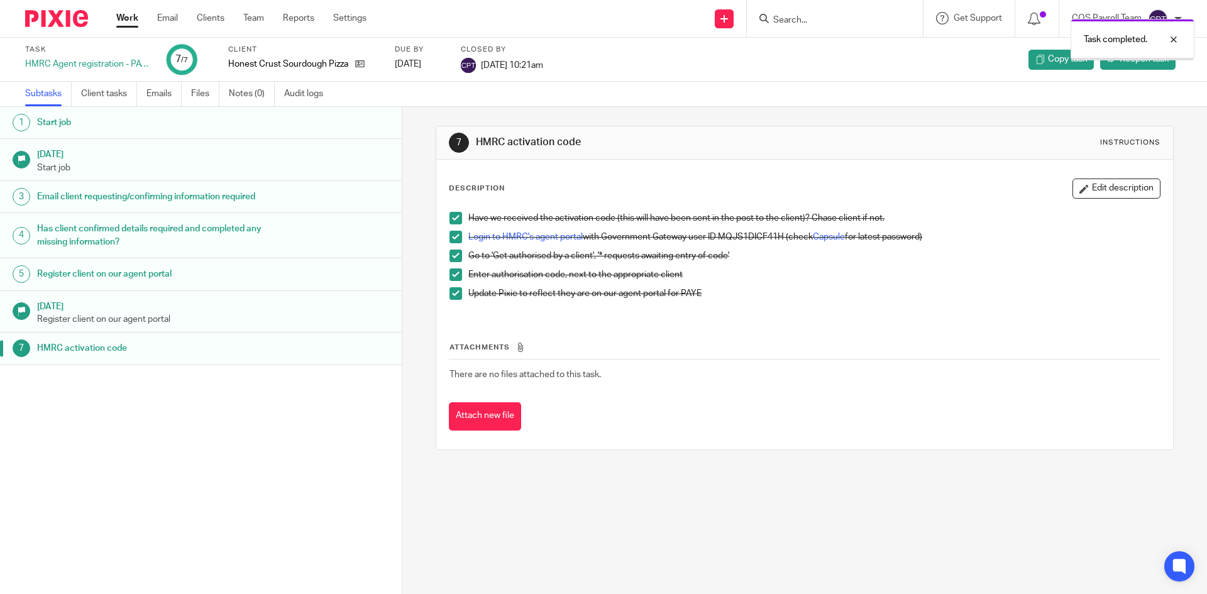
click at [131, 23] on link "Work" at bounding box center [127, 18] width 22 height 13
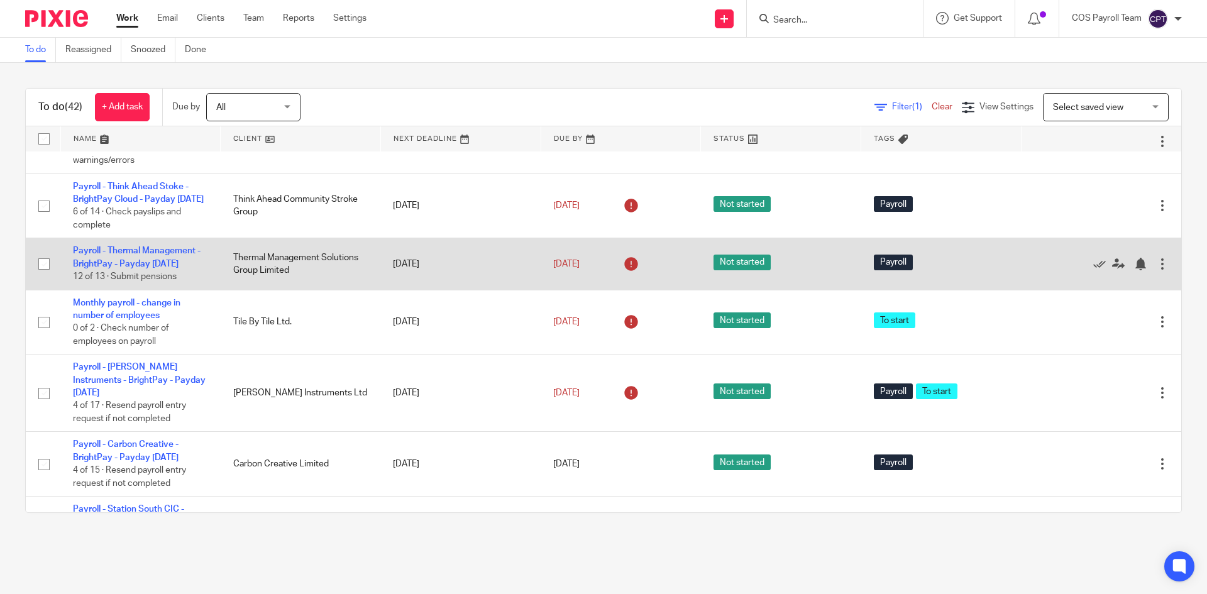
scroll to position [251, 0]
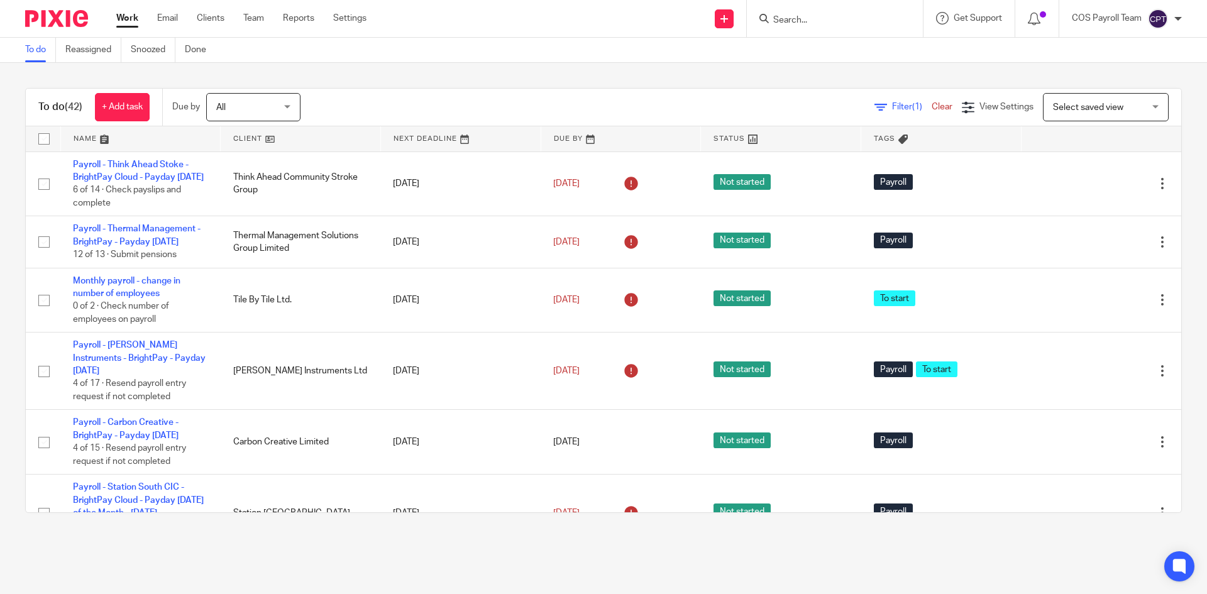
drag, startPoint x: 136, startPoint y: 405, endPoint x: 257, endPoint y: 570, distance: 204.6
click at [136, 375] on link "Payroll - [PERSON_NAME] Instruments - BrightPay - Payday [DATE]" at bounding box center [139, 358] width 133 height 35
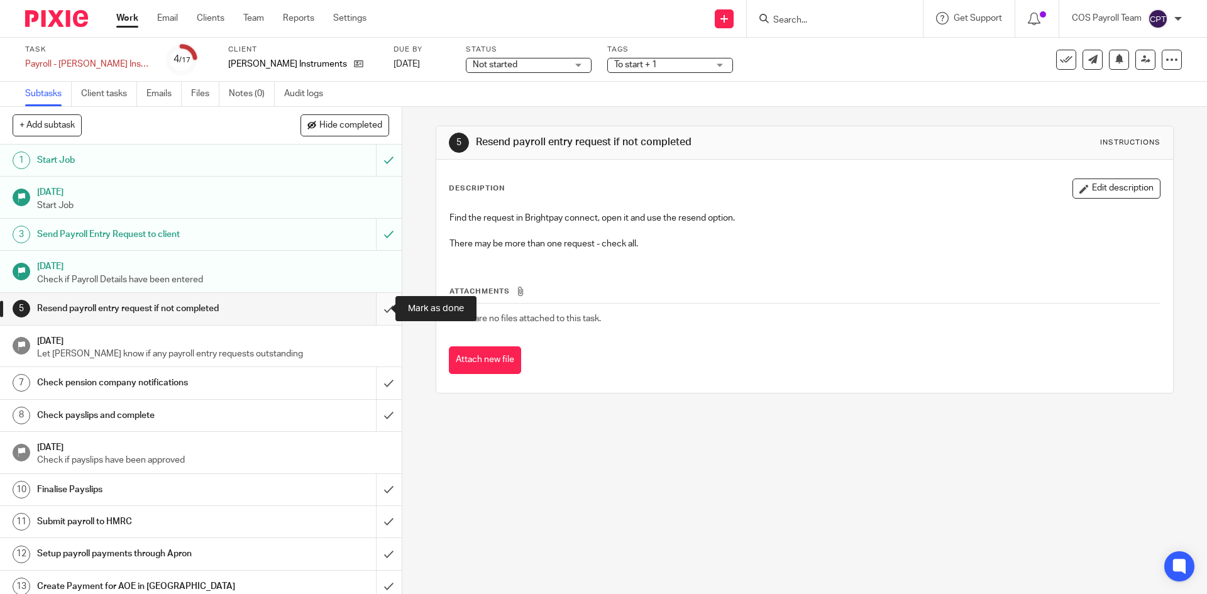
click at [372, 309] on input "submit" at bounding box center [201, 308] width 402 height 31
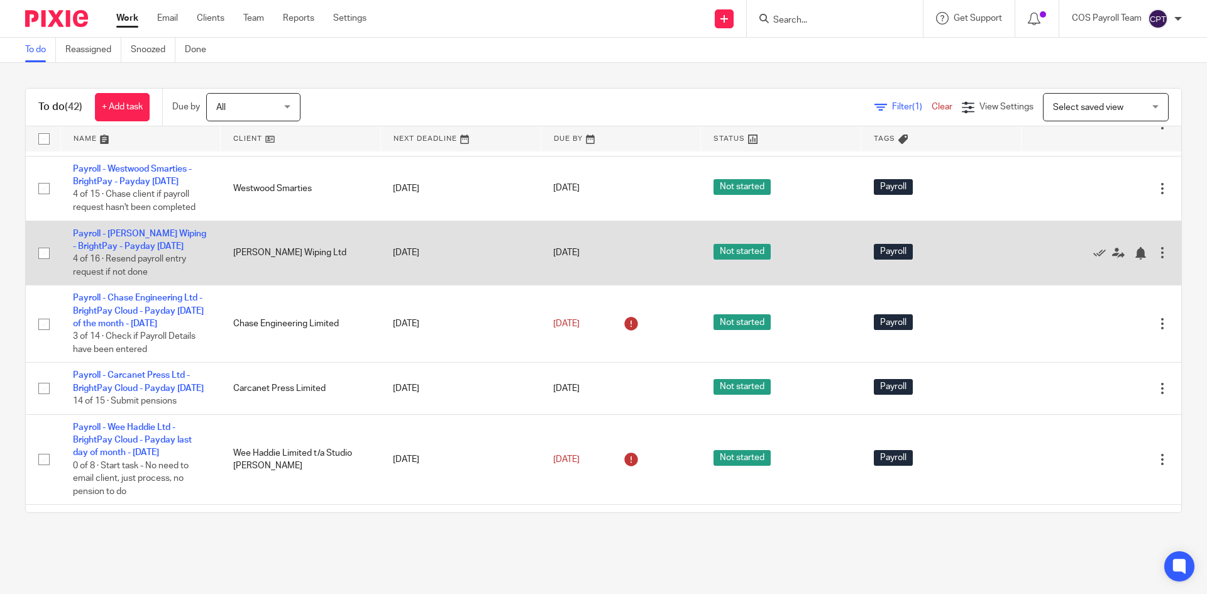
scroll to position [754, 0]
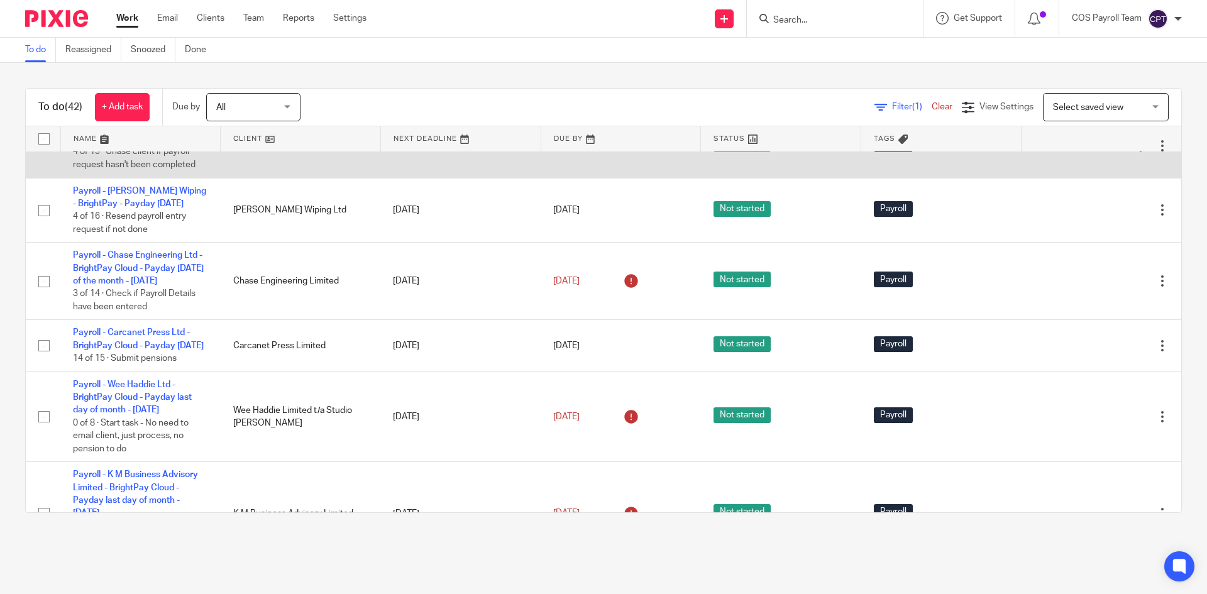
click at [130, 143] on link "Payroll - Westwood Smarties - BrightPay - Payday [DATE]" at bounding box center [132, 132] width 119 height 21
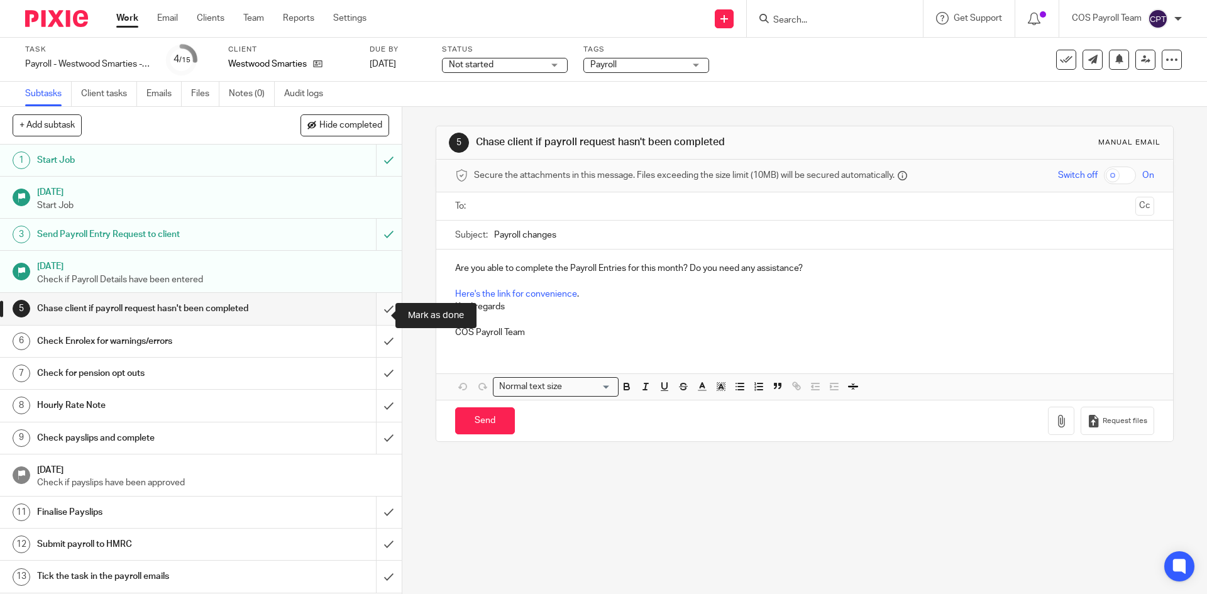
click at [374, 313] on input "submit" at bounding box center [201, 308] width 402 height 31
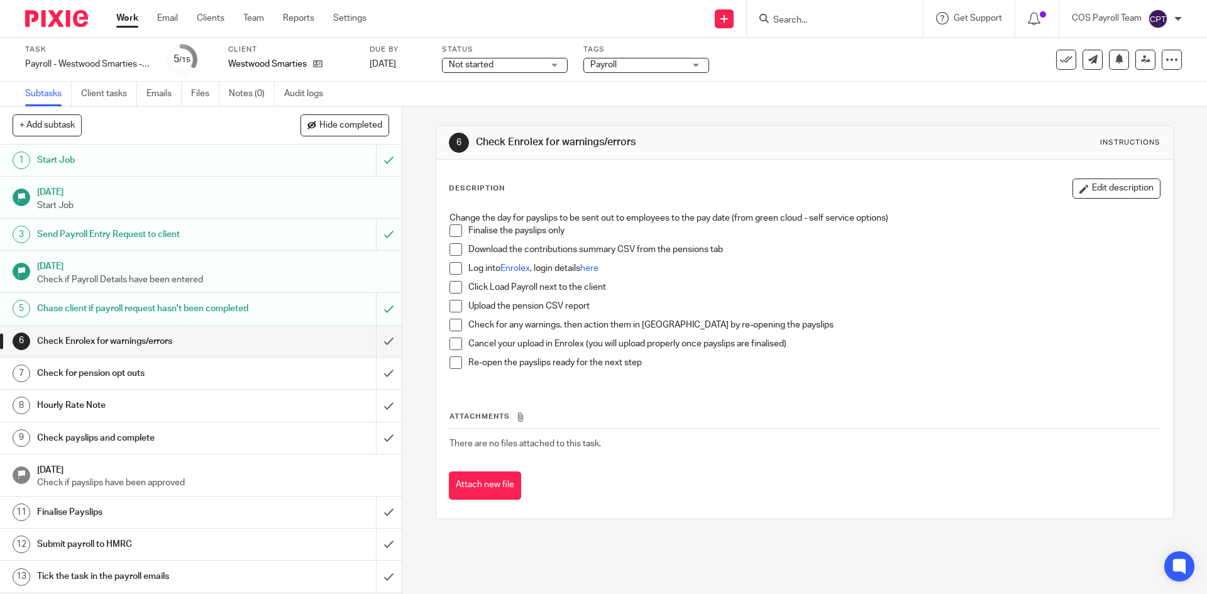
click at [452, 231] on span at bounding box center [456, 230] width 13 height 13
drag, startPoint x: 453, startPoint y: 247, endPoint x: 455, endPoint y: 258, distance: 10.9
click at [453, 248] on span at bounding box center [456, 249] width 13 height 13
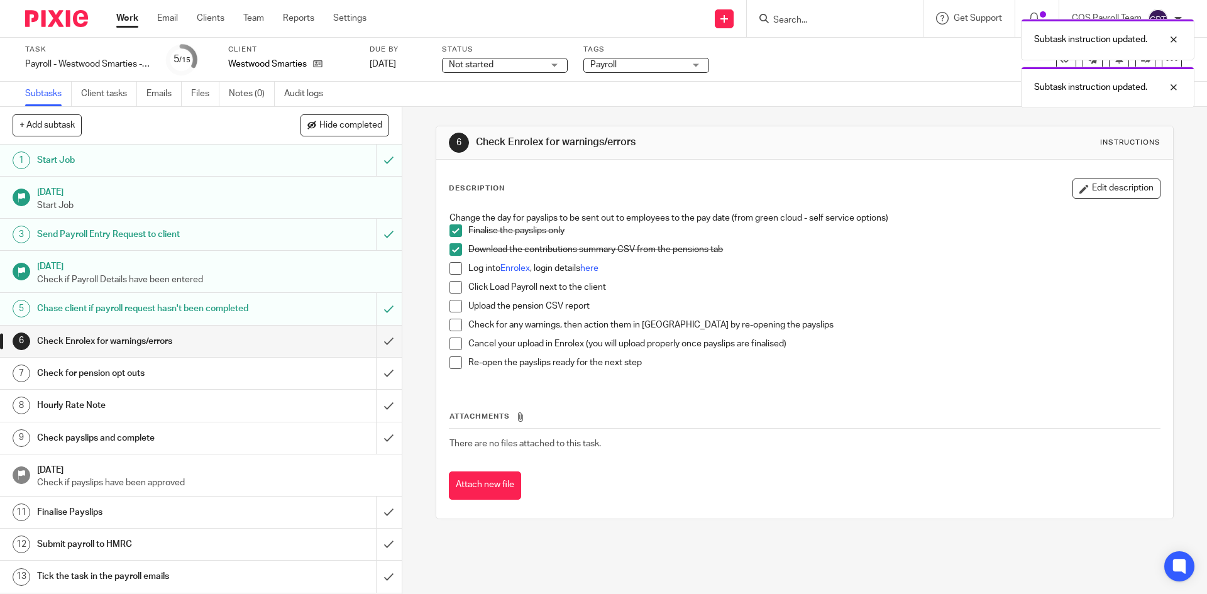
drag, startPoint x: 456, startPoint y: 287, endPoint x: 456, endPoint y: 304, distance: 17.0
click at [456, 288] on span at bounding box center [456, 287] width 13 height 13
click at [452, 302] on span at bounding box center [456, 306] width 13 height 13
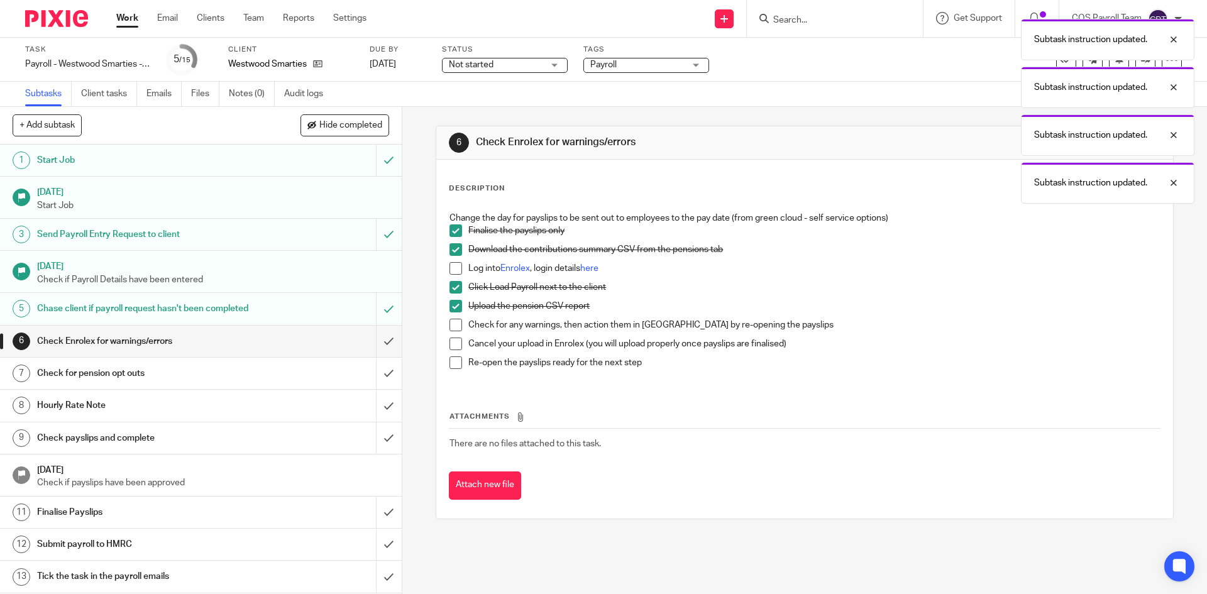
click at [451, 269] on span at bounding box center [456, 268] width 13 height 13
drag, startPoint x: 447, startPoint y: 320, endPoint x: 451, endPoint y: 346, distance: 26.1
click at [450, 321] on span at bounding box center [456, 325] width 13 height 13
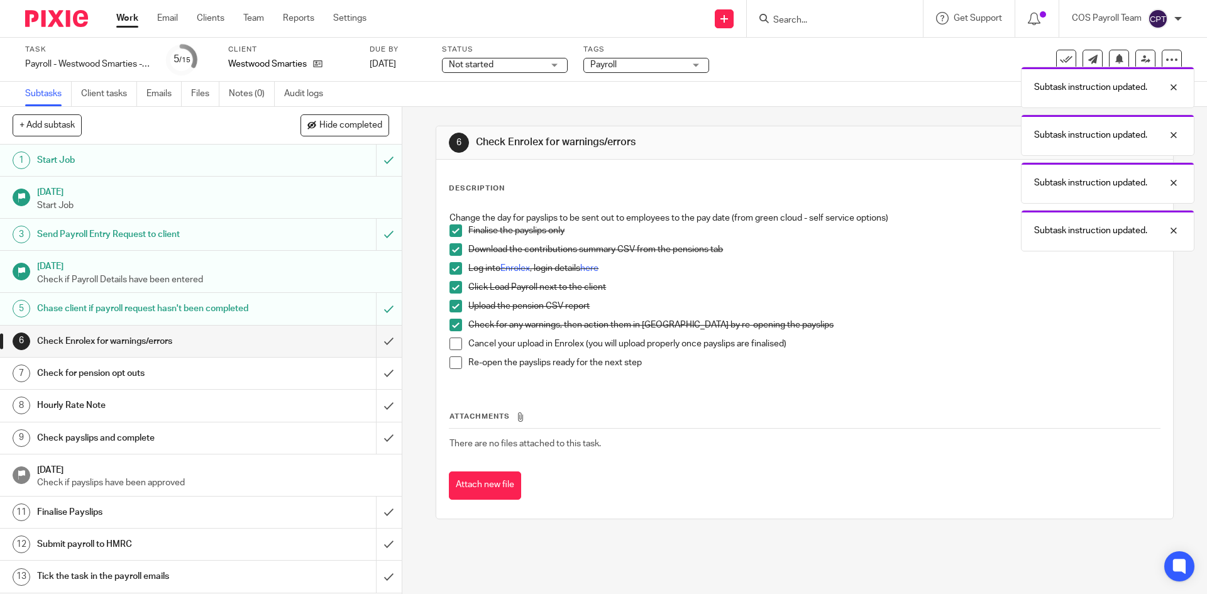
drag, startPoint x: 451, startPoint y: 343, endPoint x: 534, endPoint y: 388, distance: 94.2
click at [452, 343] on span at bounding box center [456, 344] width 13 height 13
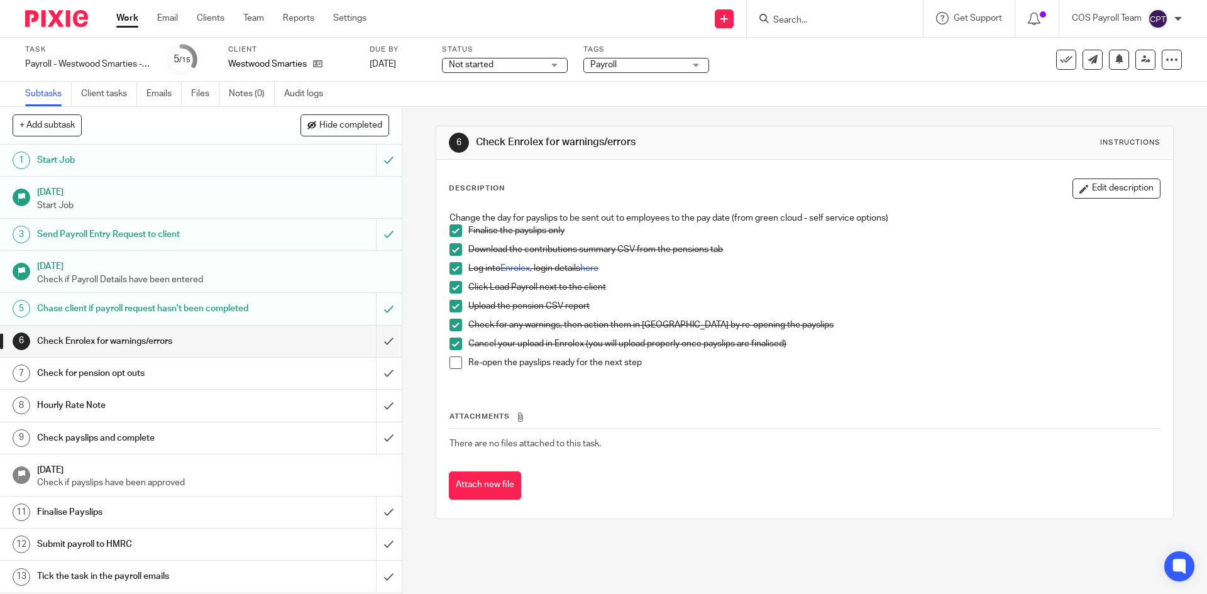
click at [452, 362] on span at bounding box center [456, 362] width 13 height 13
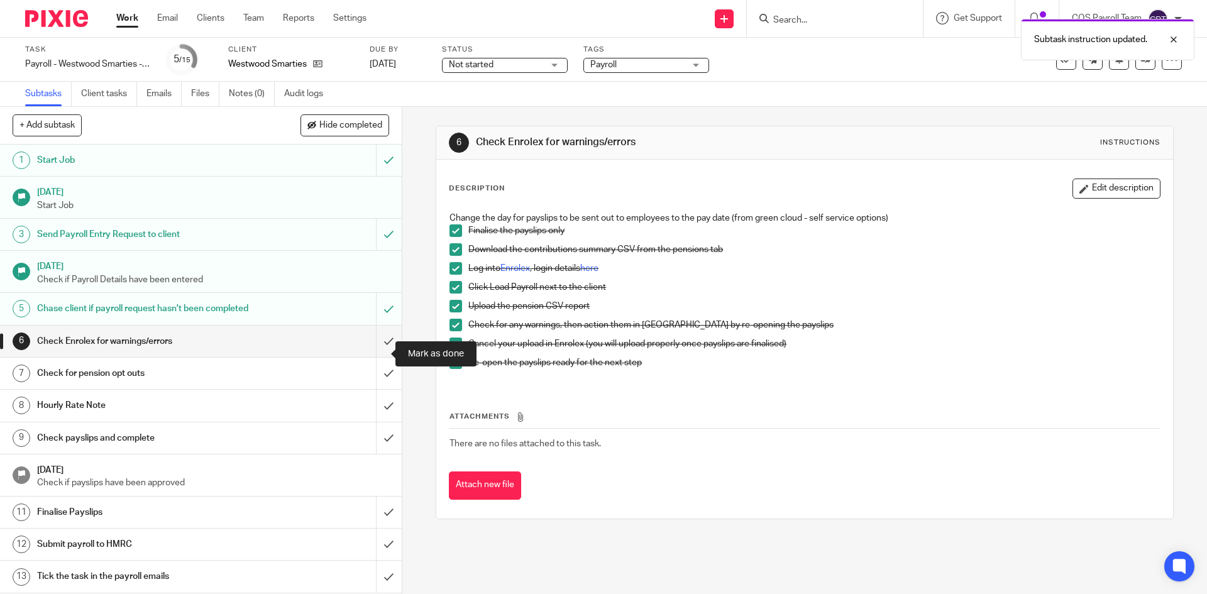
drag, startPoint x: 375, startPoint y: 351, endPoint x: 340, endPoint y: 371, distance: 40.2
click at [375, 351] on input "submit" at bounding box center [201, 341] width 402 height 31
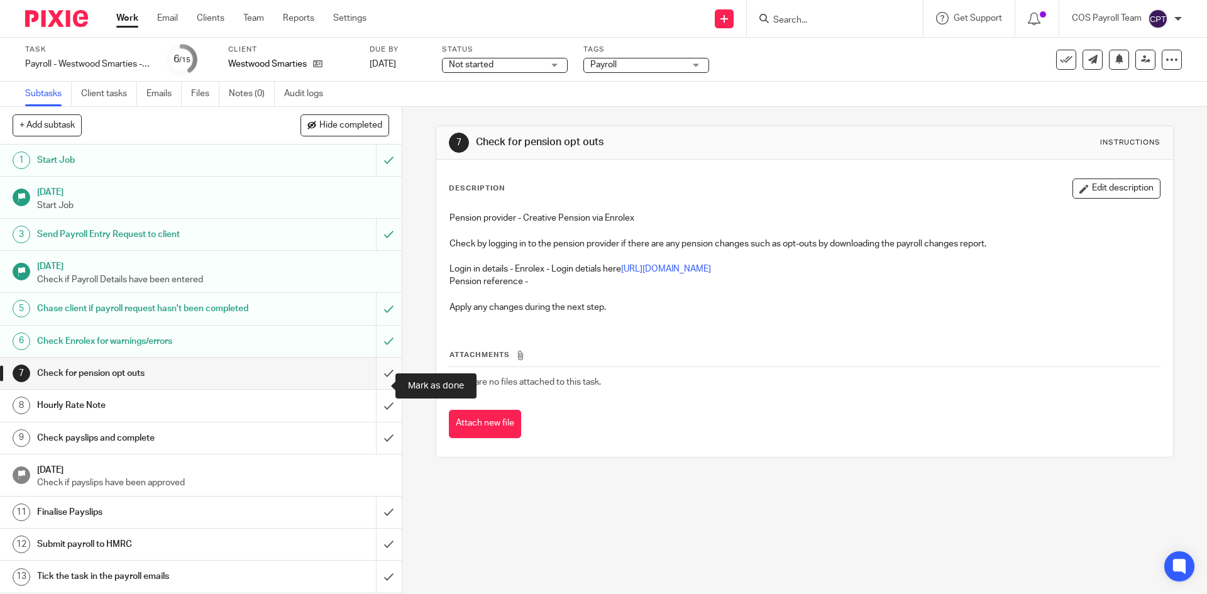
click at [372, 386] on input "submit" at bounding box center [201, 373] width 402 height 31
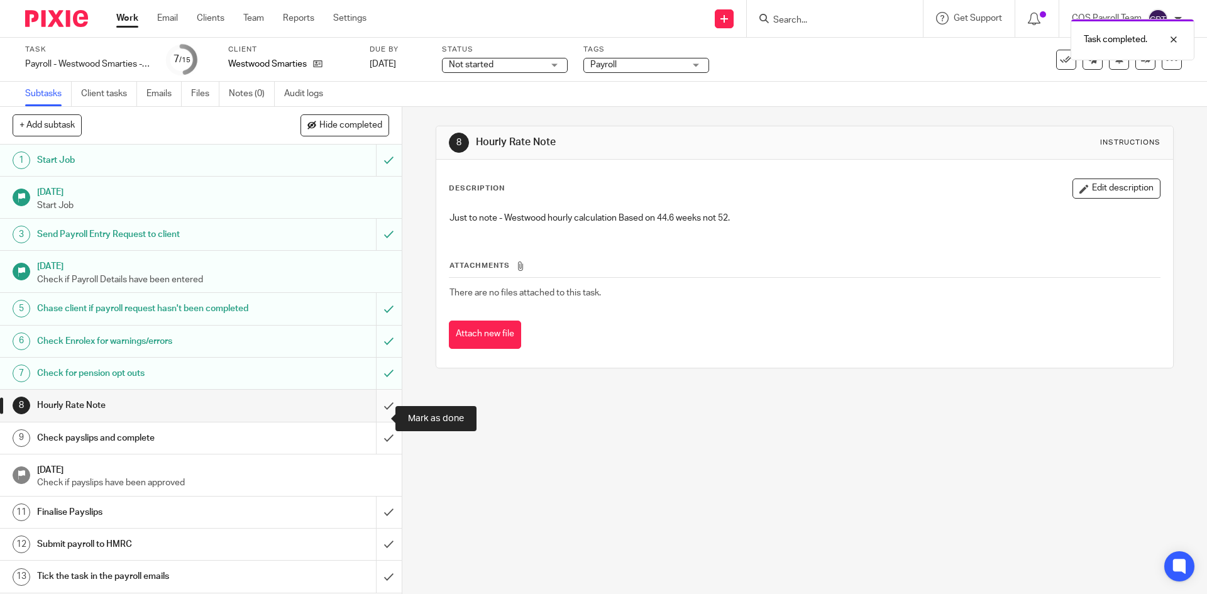
click at [375, 421] on input "submit" at bounding box center [201, 405] width 402 height 31
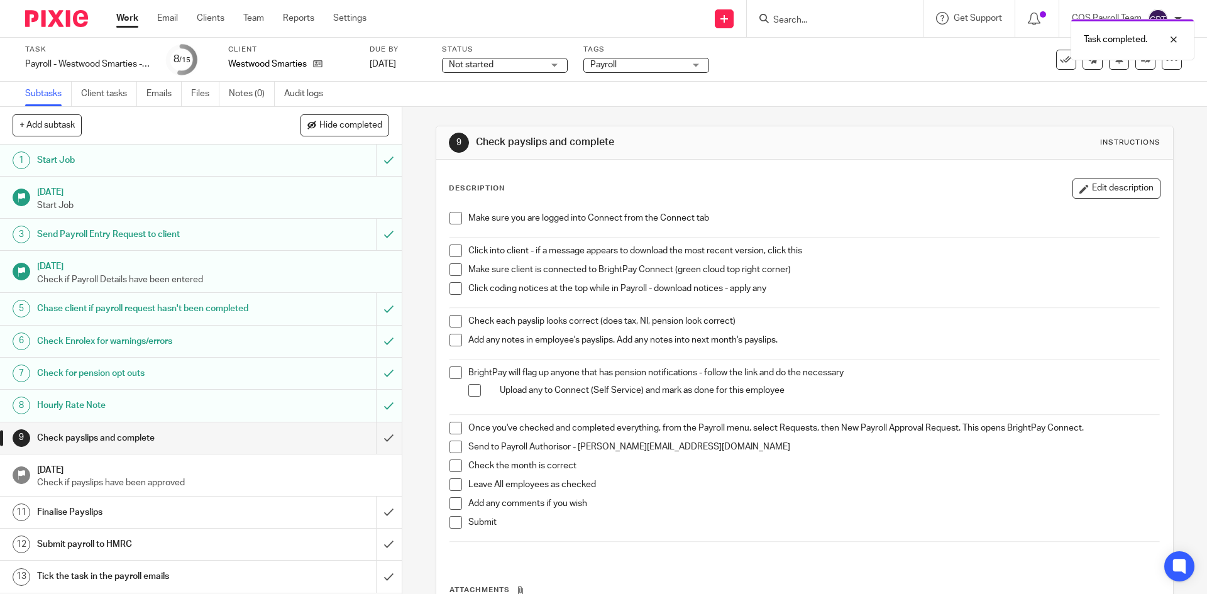
click at [452, 218] on span at bounding box center [456, 218] width 13 height 13
click at [453, 248] on span at bounding box center [456, 251] width 13 height 13
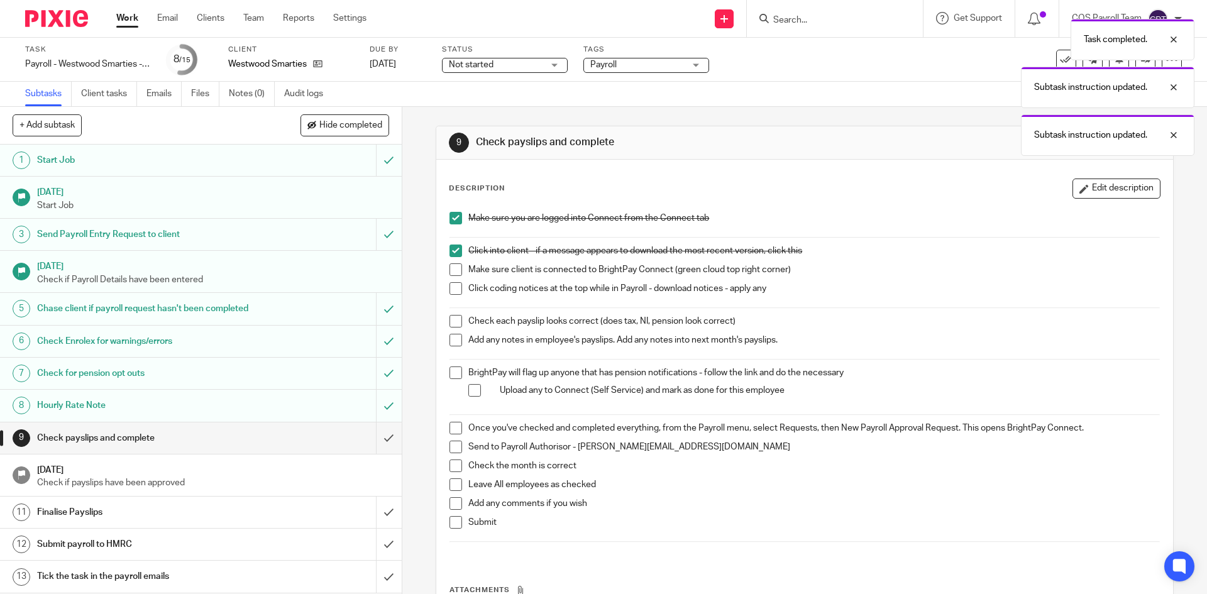
click at [453, 267] on span at bounding box center [456, 269] width 13 height 13
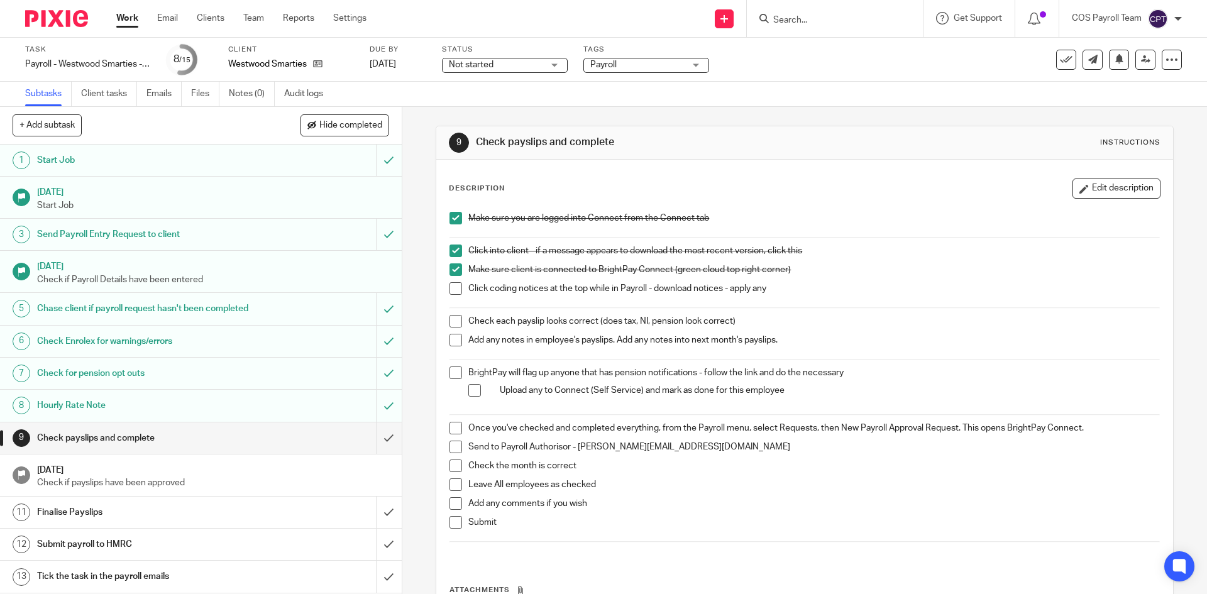
click at [453, 287] on span at bounding box center [456, 288] width 13 height 13
click at [454, 322] on span at bounding box center [456, 321] width 13 height 13
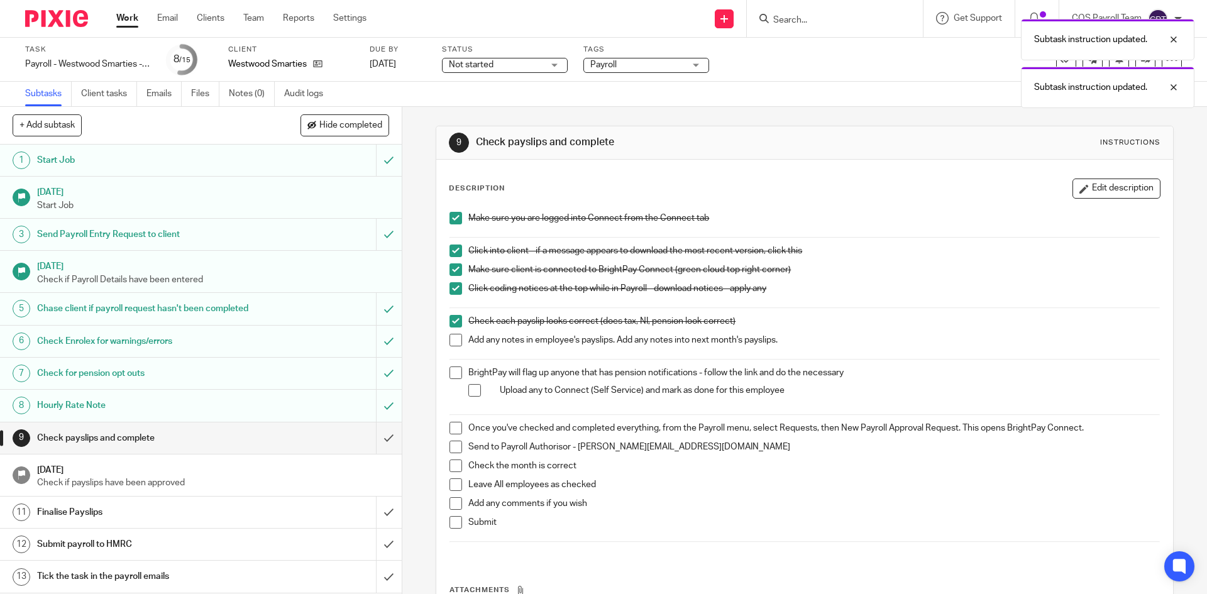
click at [451, 336] on span at bounding box center [456, 340] width 13 height 13
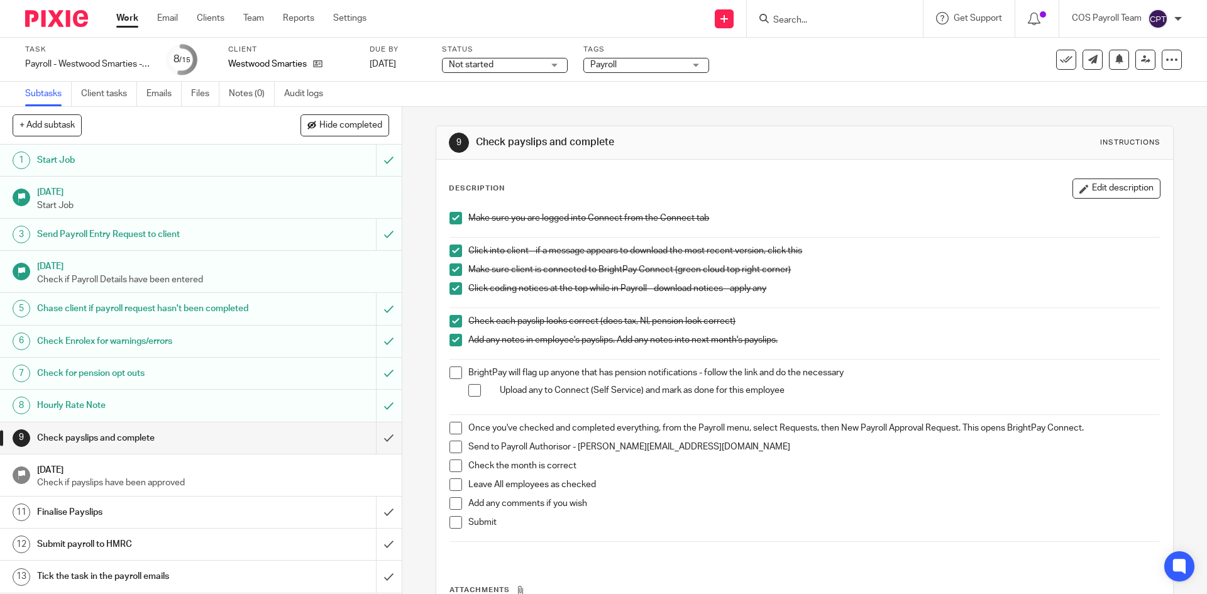
click at [468, 391] on span at bounding box center [474, 390] width 13 height 13
drag, startPoint x: 446, startPoint y: 375, endPoint x: 450, endPoint y: 391, distance: 16.2
click at [450, 375] on span at bounding box center [456, 373] width 13 height 13
click at [453, 429] on span at bounding box center [456, 428] width 13 height 13
click at [453, 448] on span at bounding box center [456, 447] width 13 height 13
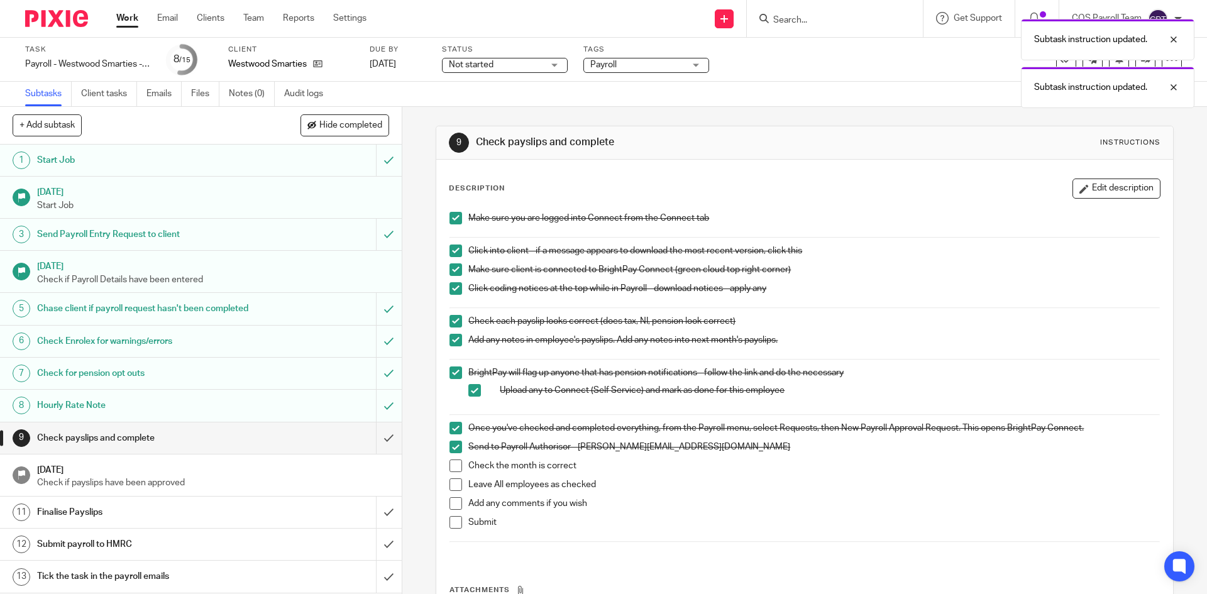
click at [451, 467] on span at bounding box center [456, 466] width 13 height 13
click at [452, 483] on span at bounding box center [456, 484] width 13 height 13
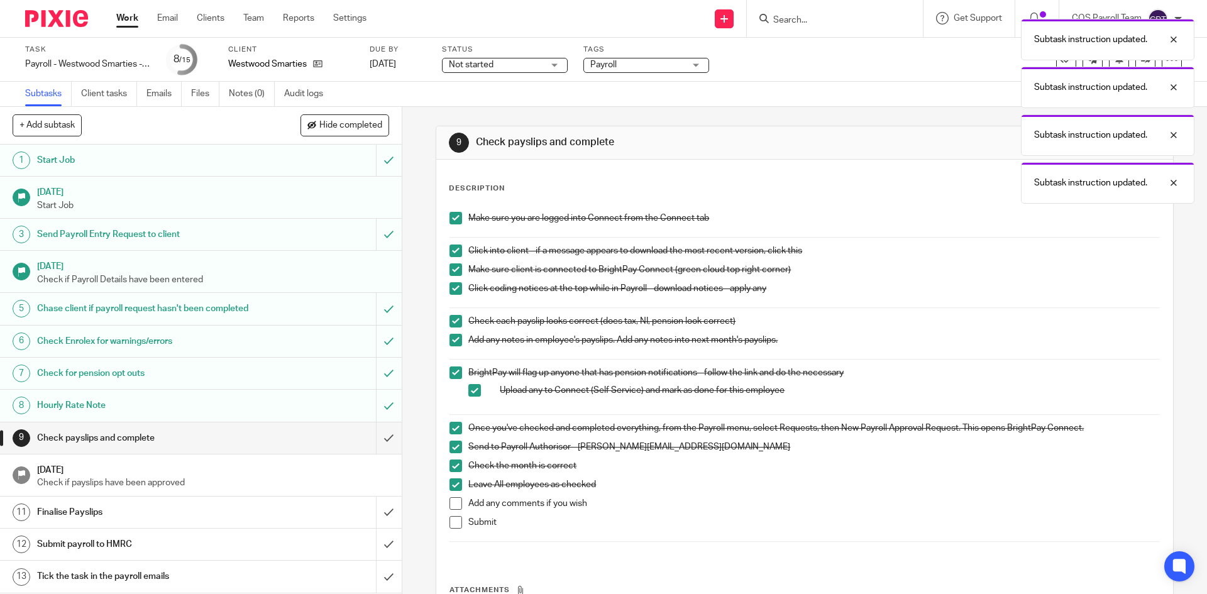
click at [451, 505] on span at bounding box center [456, 503] width 13 height 13
click at [451, 524] on span at bounding box center [456, 522] width 13 height 13
drag, startPoint x: 375, startPoint y: 448, endPoint x: 394, endPoint y: 476, distance: 33.5
click at [375, 448] on input "submit" at bounding box center [201, 437] width 402 height 31
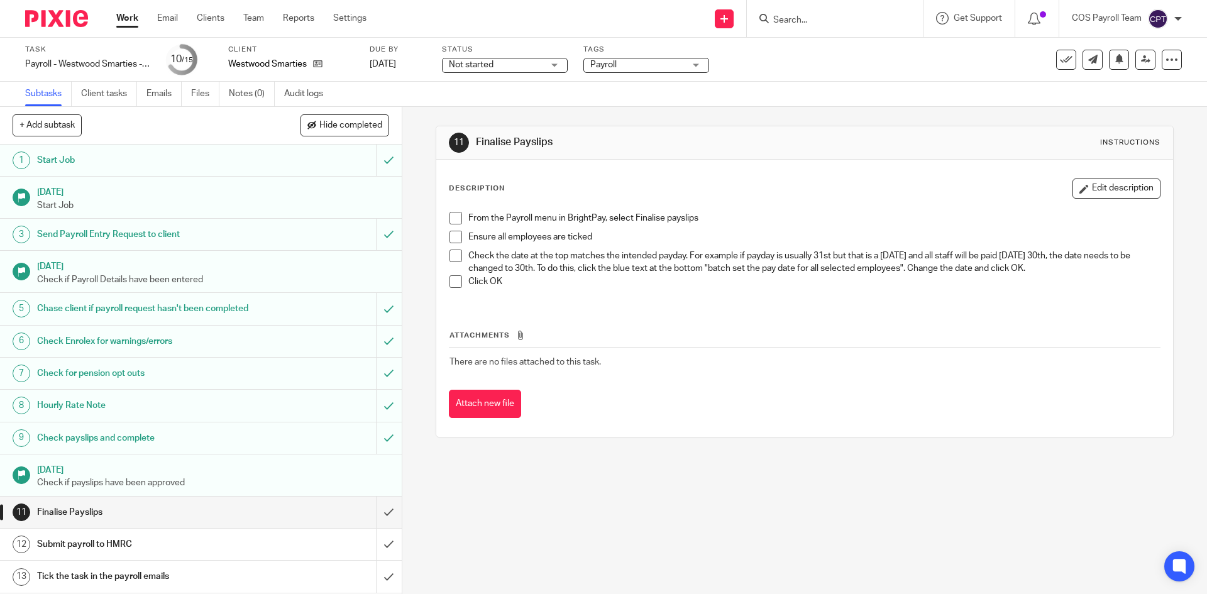
click at [123, 19] on link "Work" at bounding box center [127, 18] width 22 height 13
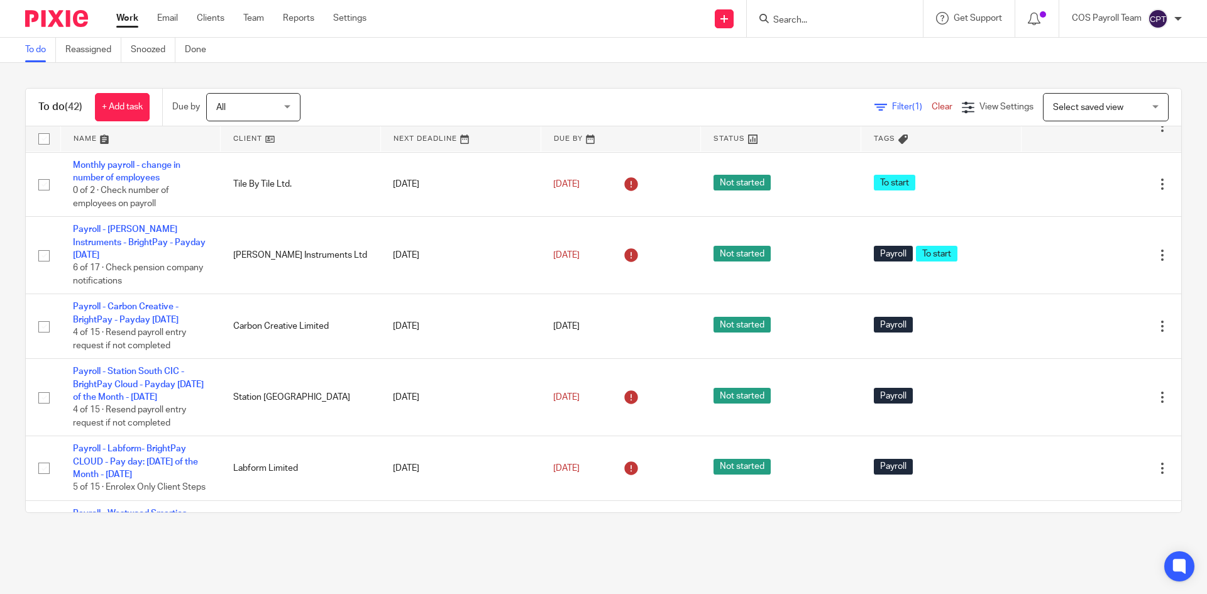
scroll to position [377, 0]
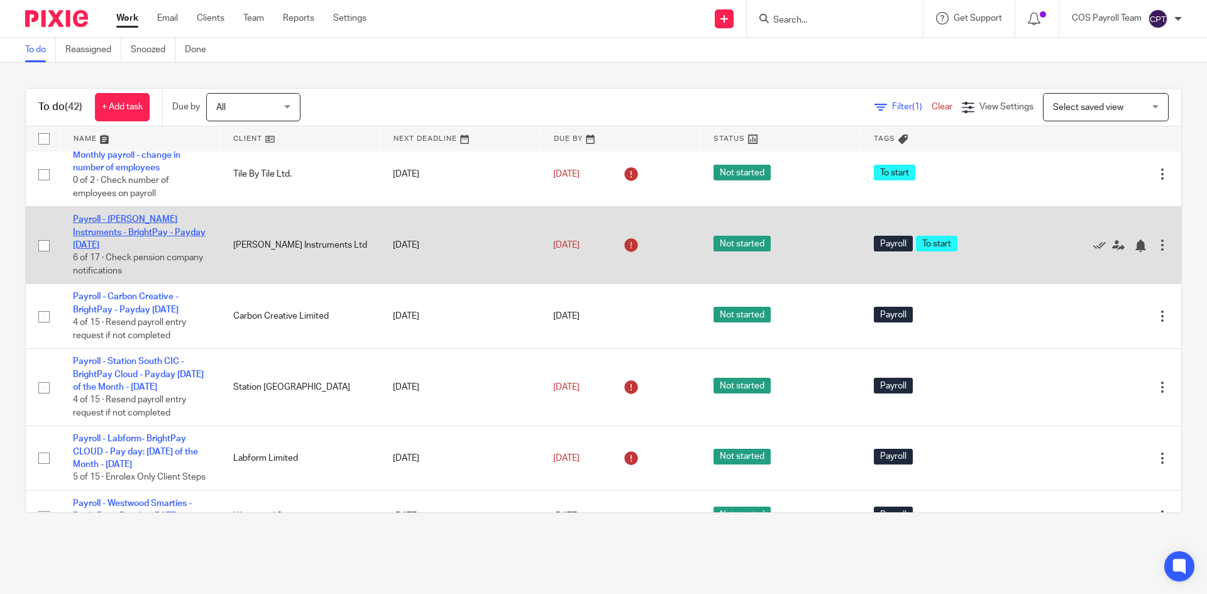
click at [121, 250] on link "Payroll - [PERSON_NAME] Instruments - BrightPay - Payday [DATE]" at bounding box center [139, 232] width 133 height 35
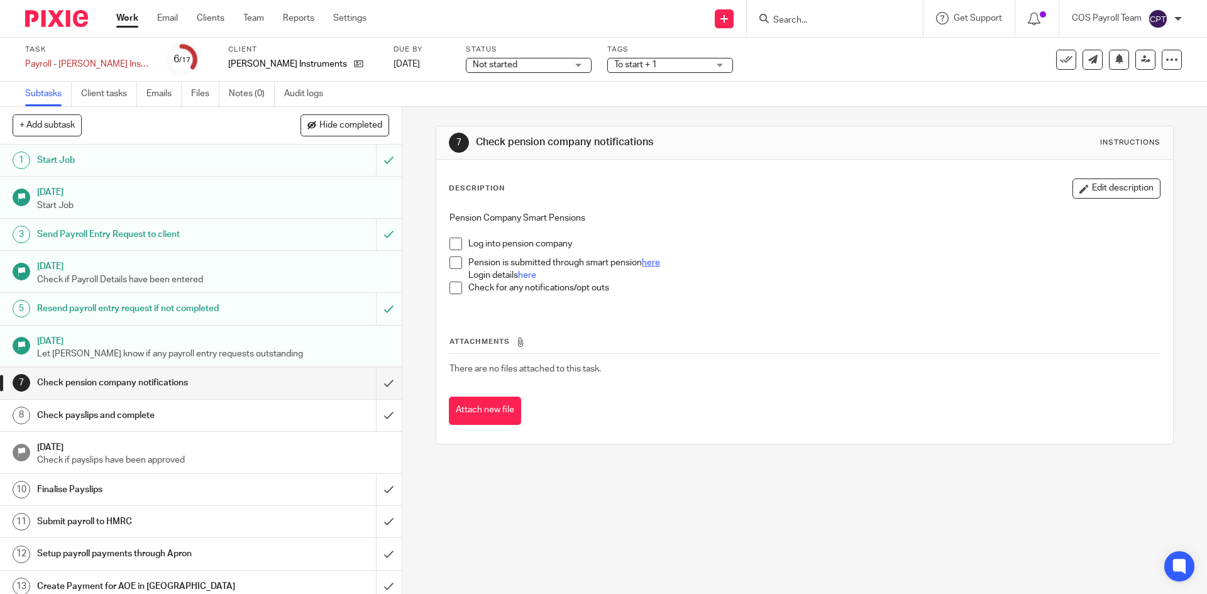
click at [648, 263] on link "here" at bounding box center [651, 262] width 18 height 9
click at [527, 277] on link "here" at bounding box center [527, 275] width 18 height 9
click at [453, 244] on span at bounding box center [456, 244] width 13 height 13
click at [453, 260] on span at bounding box center [456, 263] width 13 height 13
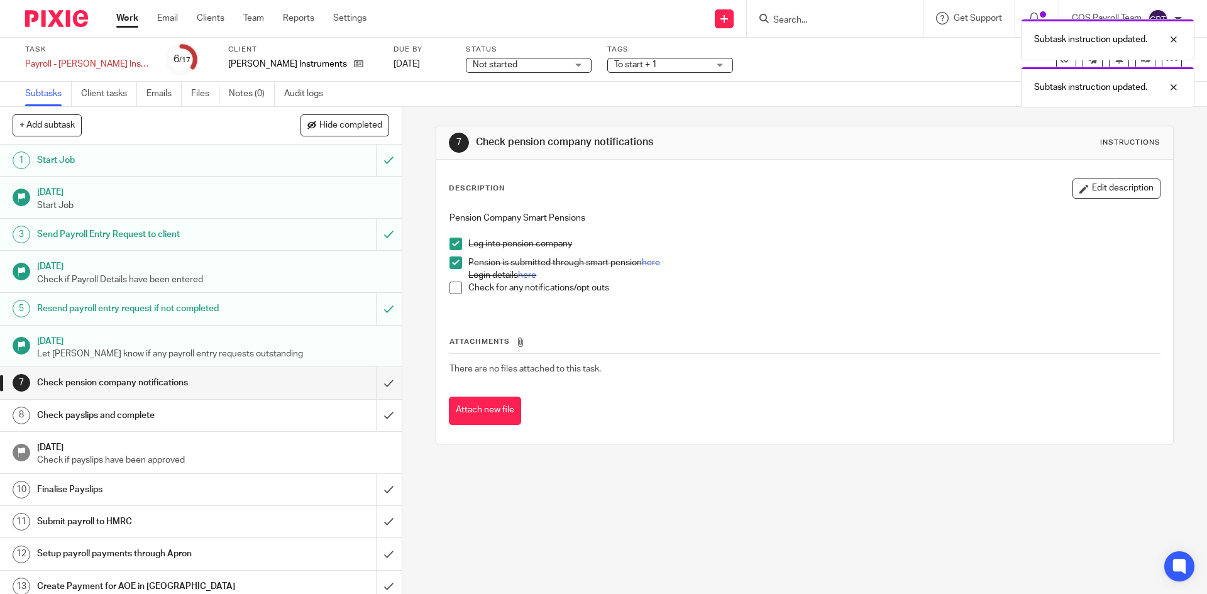
click at [450, 291] on span at bounding box center [456, 288] width 13 height 13
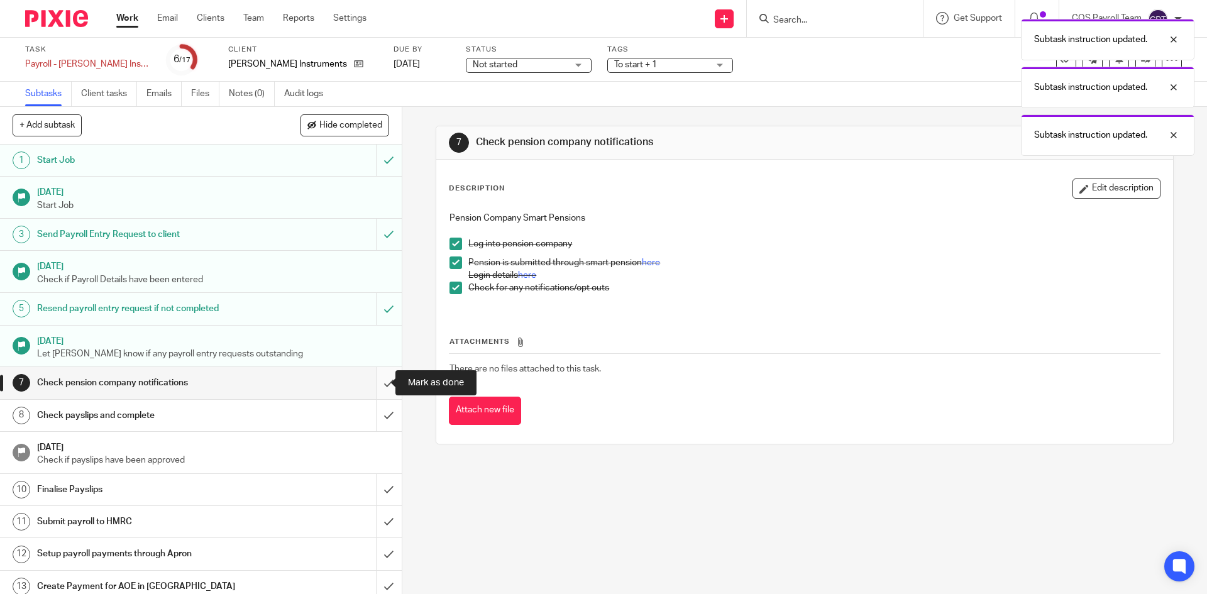
click at [378, 382] on input "submit" at bounding box center [201, 382] width 402 height 31
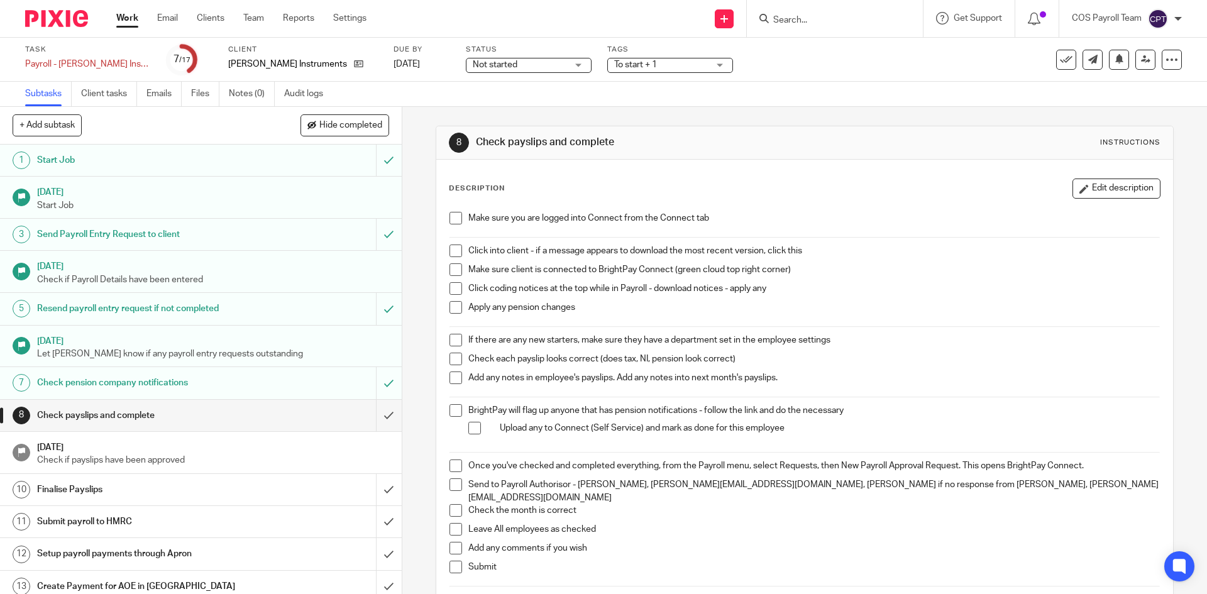
drag, startPoint x: 452, startPoint y: 220, endPoint x: 451, endPoint y: 251, distance: 30.8
click at [452, 219] on span at bounding box center [456, 218] width 13 height 13
drag, startPoint x: 453, startPoint y: 251, endPoint x: 453, endPoint y: 261, distance: 10.1
click at [453, 251] on span at bounding box center [456, 251] width 13 height 13
click at [452, 267] on span at bounding box center [456, 269] width 13 height 13
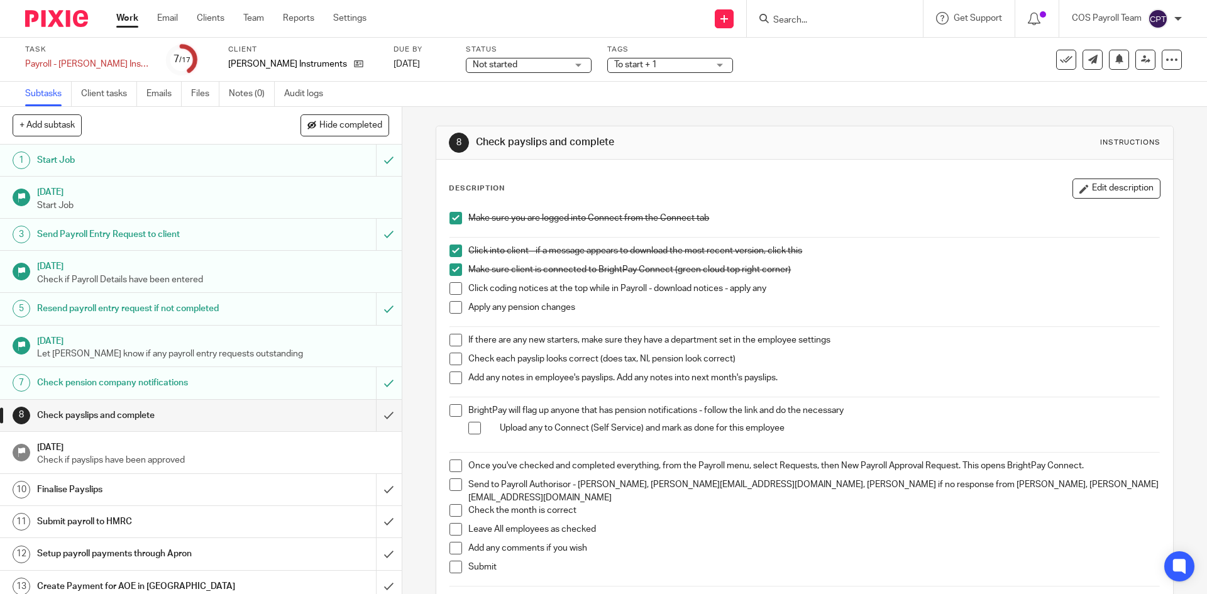
click at [450, 284] on span at bounding box center [456, 288] width 13 height 13
click at [453, 307] on span at bounding box center [456, 307] width 13 height 13
click at [452, 340] on span at bounding box center [456, 340] width 13 height 13
click at [450, 359] on span at bounding box center [456, 359] width 13 height 13
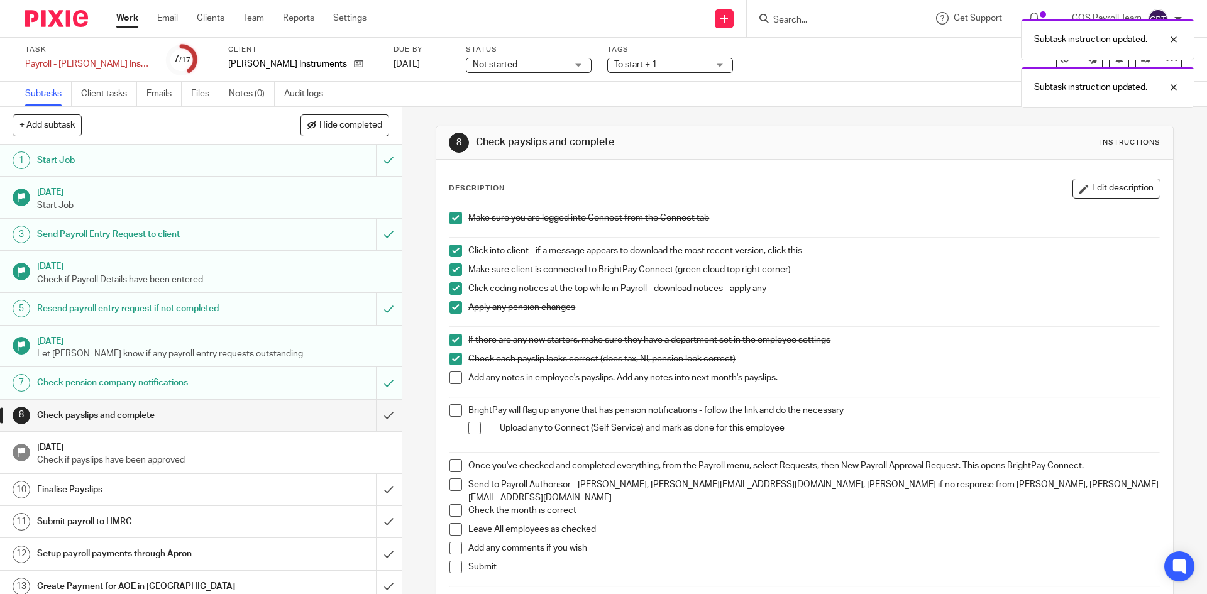
click at [452, 378] on span at bounding box center [456, 378] width 13 height 13
click at [450, 412] on span at bounding box center [456, 410] width 13 height 13
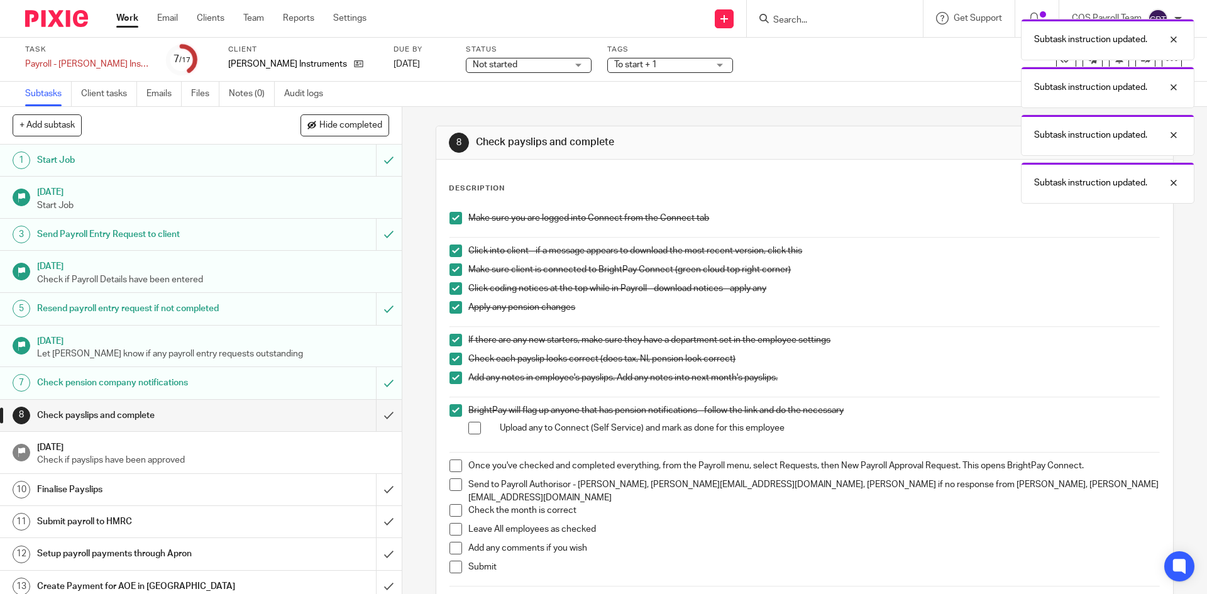
click at [473, 429] on span at bounding box center [474, 428] width 13 height 13
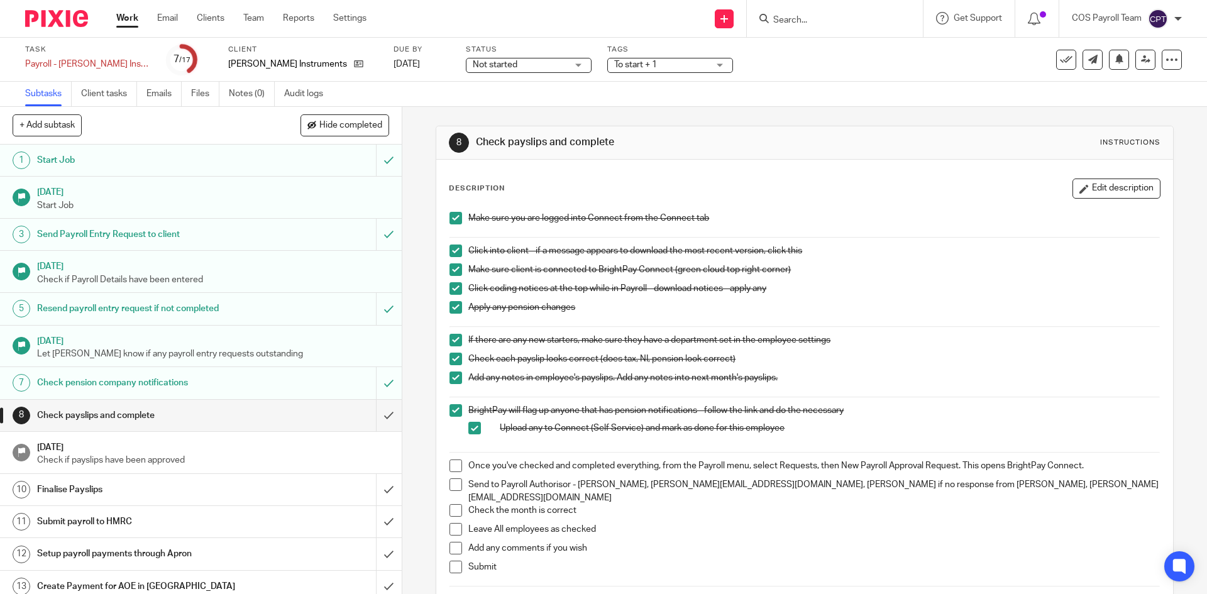
click at [455, 465] on span at bounding box center [456, 466] width 13 height 13
drag, startPoint x: 453, startPoint y: 483, endPoint x: 456, endPoint y: 497, distance: 14.9
click at [453, 483] on span at bounding box center [456, 484] width 13 height 13
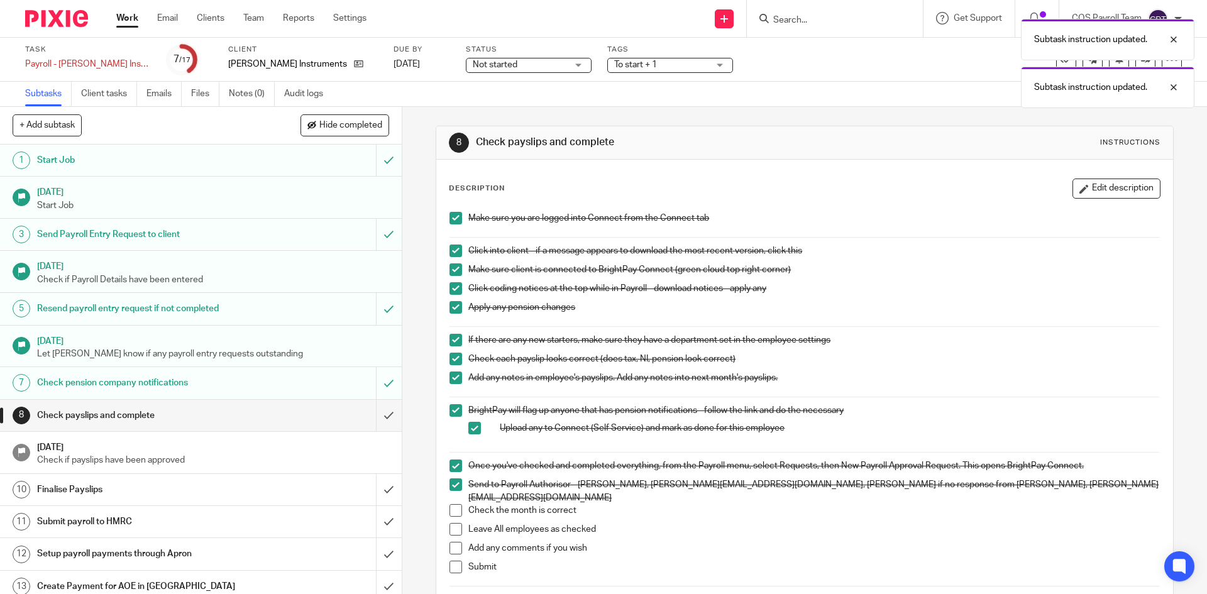
drag, startPoint x: 456, startPoint y: 501, endPoint x: 457, endPoint y: 522, distance: 20.8
click at [456, 504] on span at bounding box center [456, 510] width 13 height 13
click at [455, 542] on span at bounding box center [456, 548] width 13 height 13
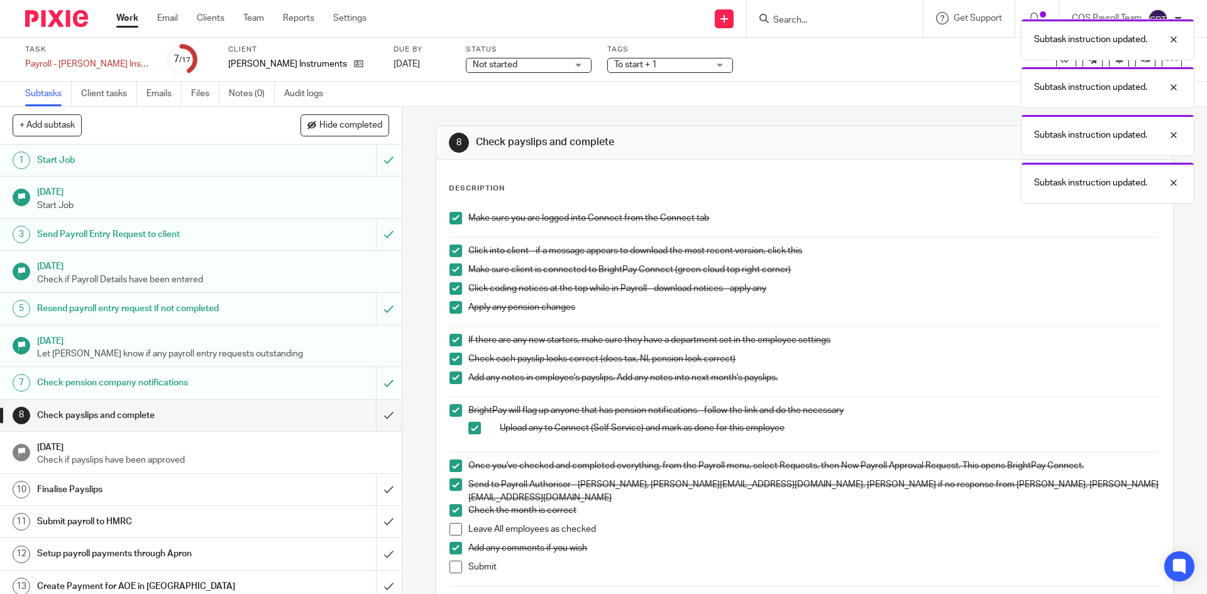
drag, startPoint x: 449, startPoint y: 555, endPoint x: 453, endPoint y: 543, distance: 12.1
click at [450, 561] on span at bounding box center [456, 567] width 13 height 13
click at [452, 523] on span at bounding box center [456, 529] width 13 height 13
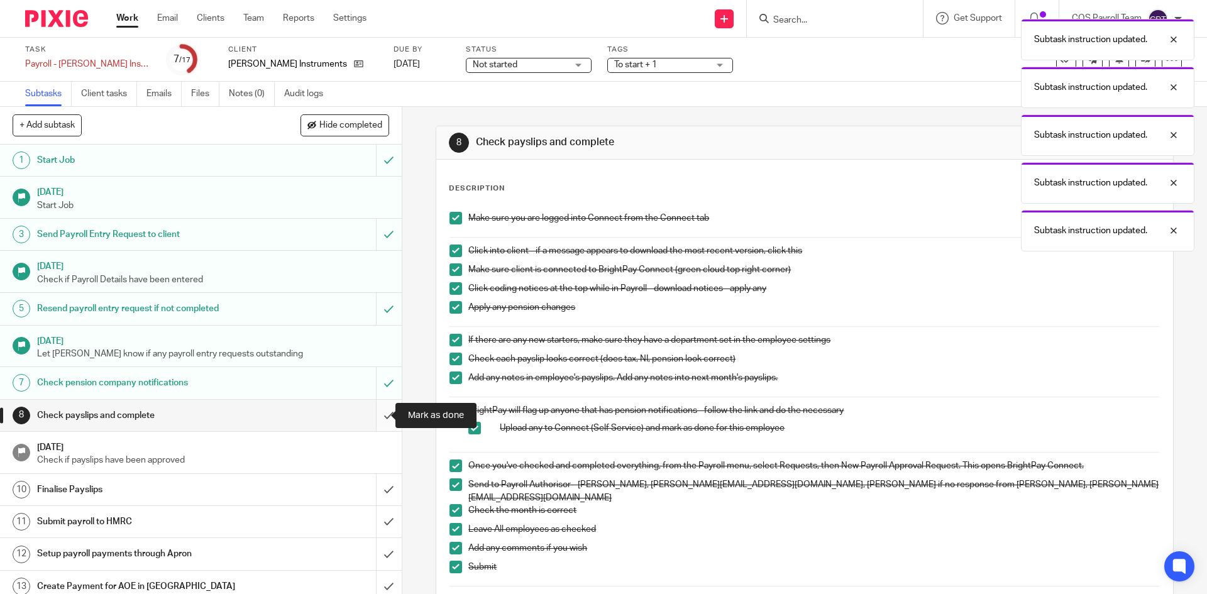
click at [373, 419] on input "submit" at bounding box center [201, 415] width 402 height 31
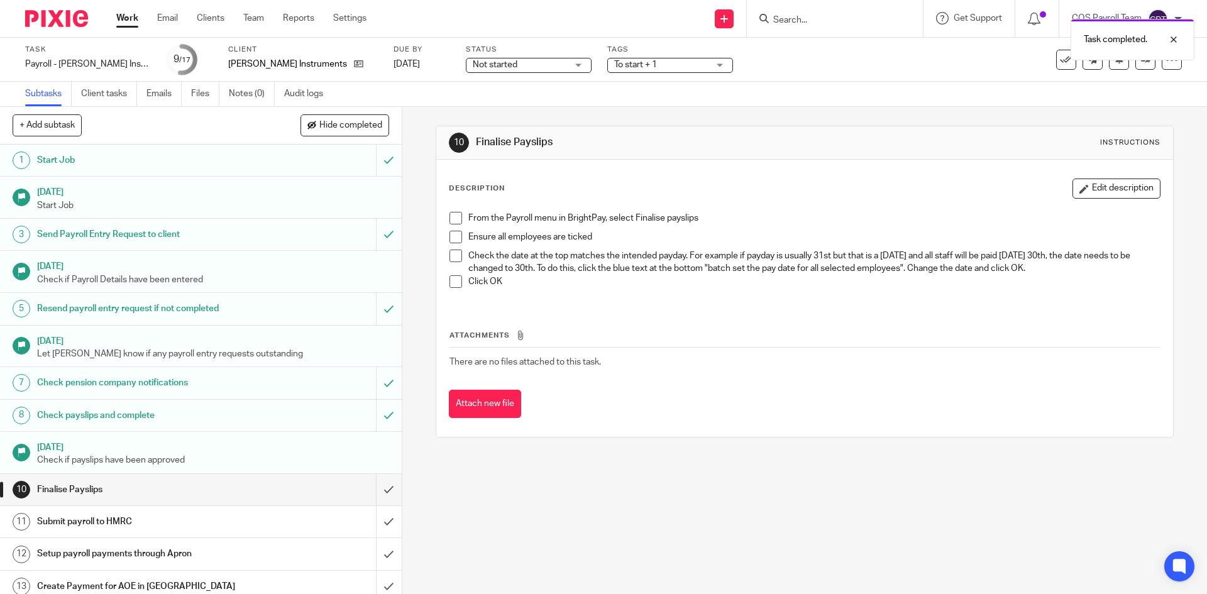
drag, startPoint x: 128, startPoint y: 20, endPoint x: 157, endPoint y: 48, distance: 40.5
click at [128, 20] on link "Work" at bounding box center [127, 18] width 22 height 13
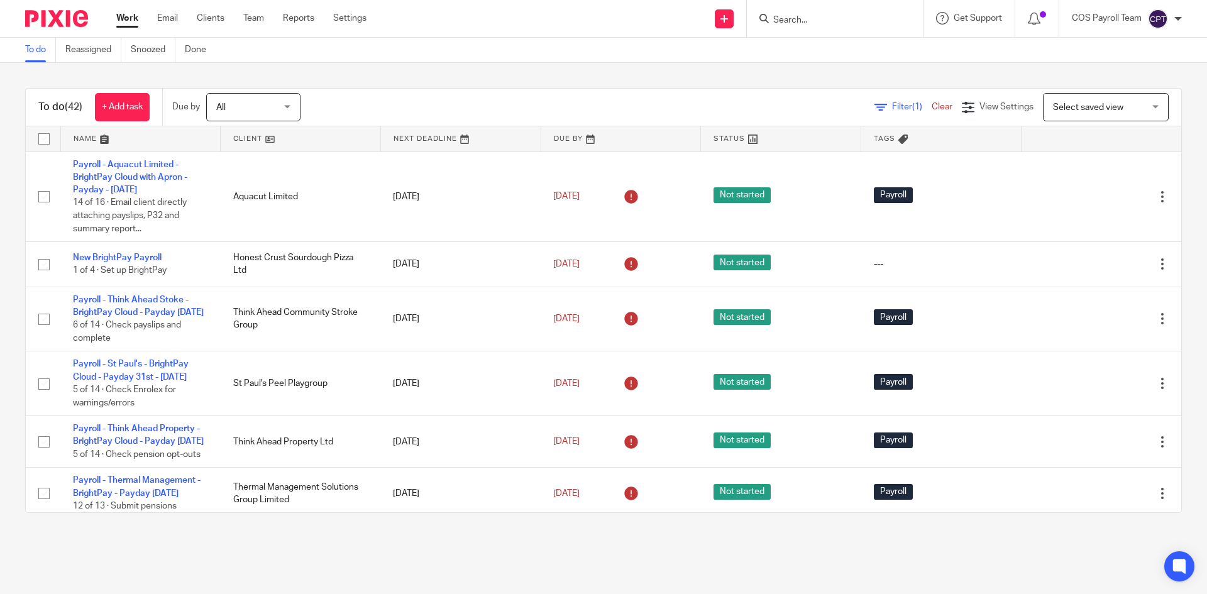
click at [1164, 14] on img at bounding box center [1158, 19] width 20 height 20
click at [1127, 83] on span "Logout" at bounding box center [1124, 87] width 28 height 9
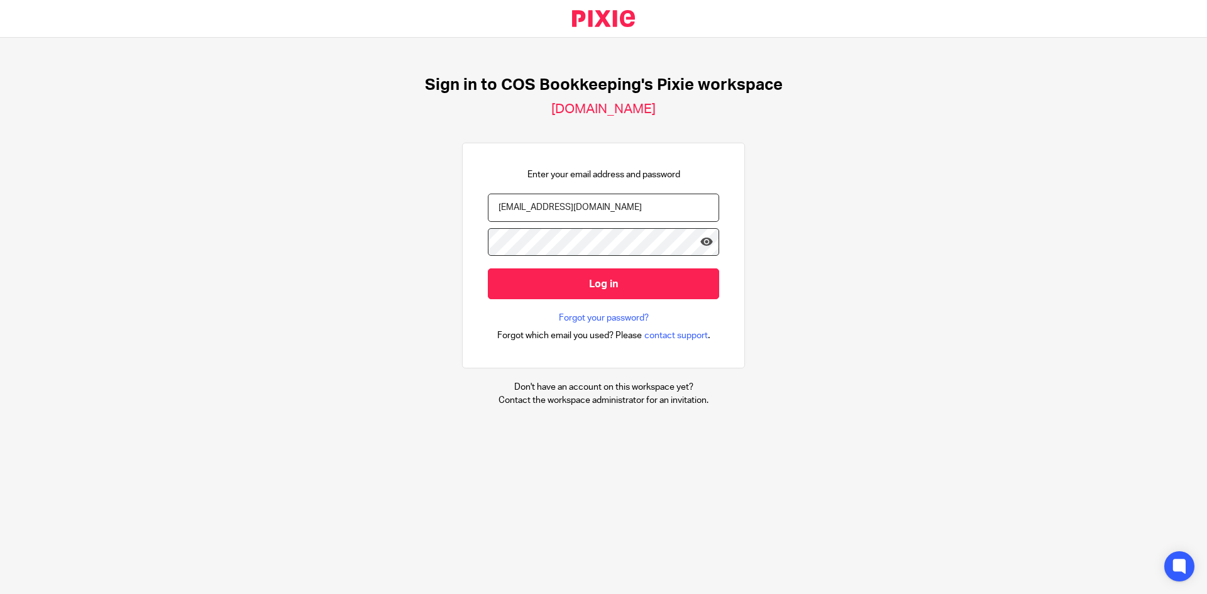
click at [603, 218] on input "[EMAIL_ADDRESS][DOMAIN_NAME]" at bounding box center [603, 208] width 231 height 28
type input "[PERSON_NAME][EMAIL_ADDRESS][PERSON_NAME][DOMAIN_NAME]"
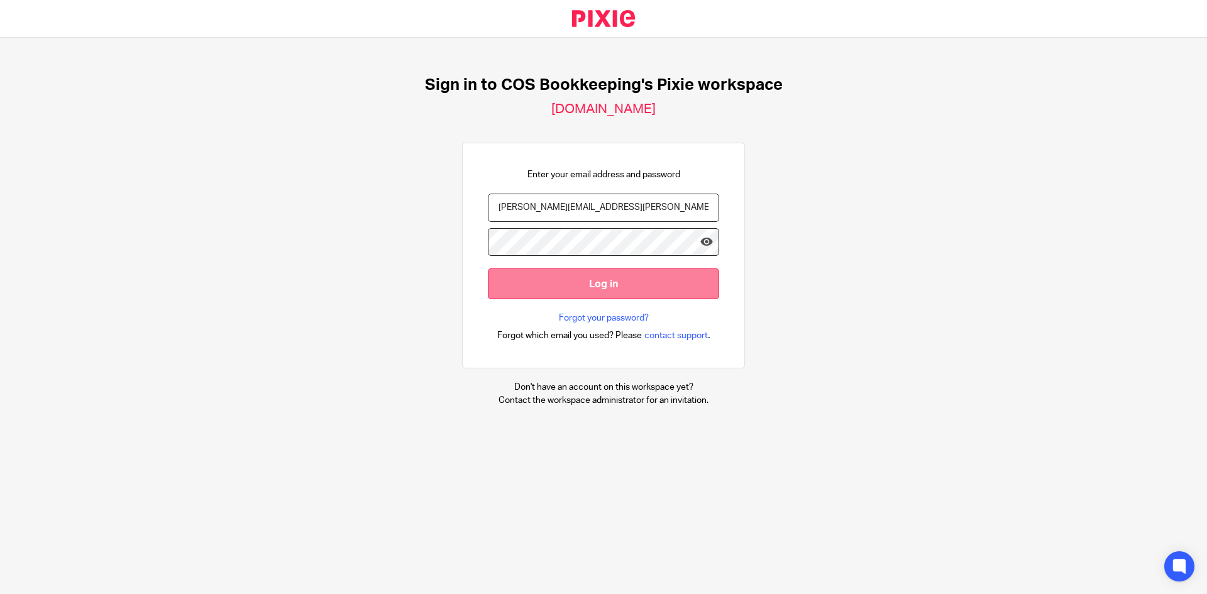
click at [563, 287] on input "Log in" at bounding box center [603, 283] width 231 height 31
